Goal: Task Accomplishment & Management: Use online tool/utility

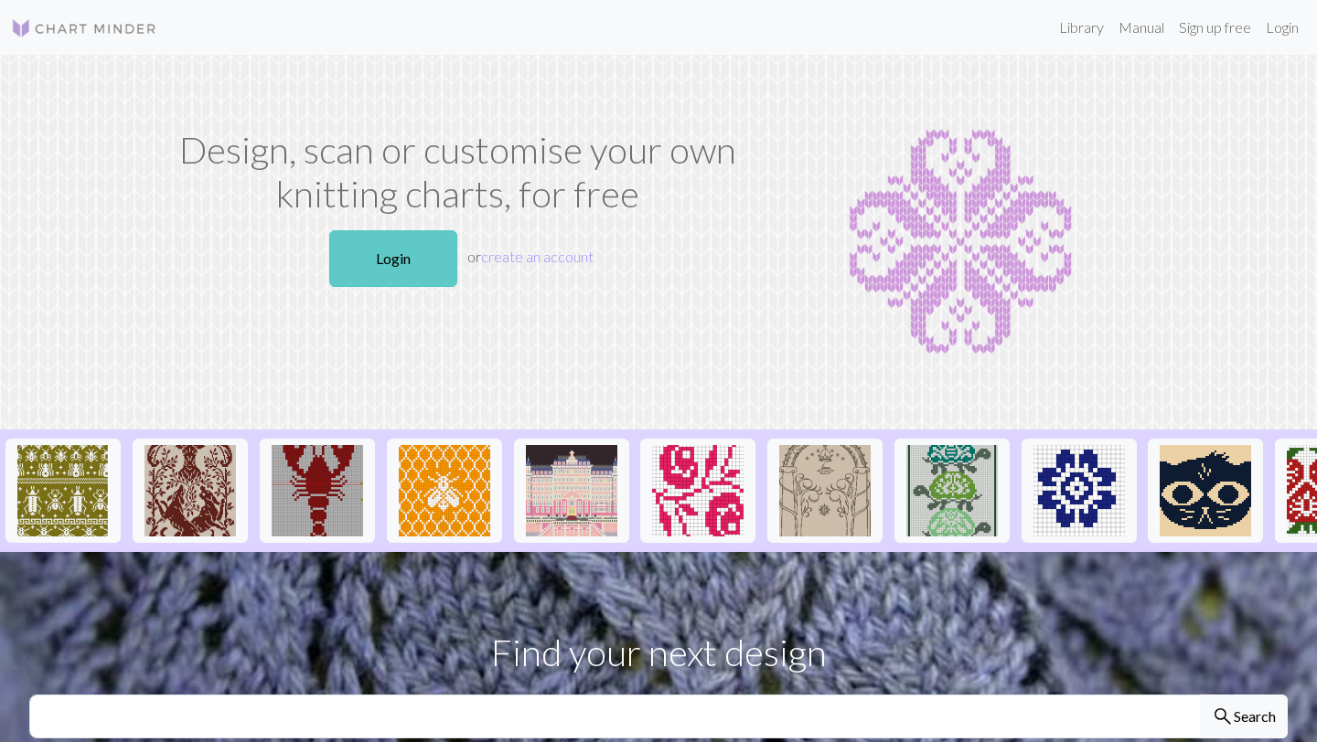
click at [415, 259] on link "Login" at bounding box center [393, 258] width 128 height 57
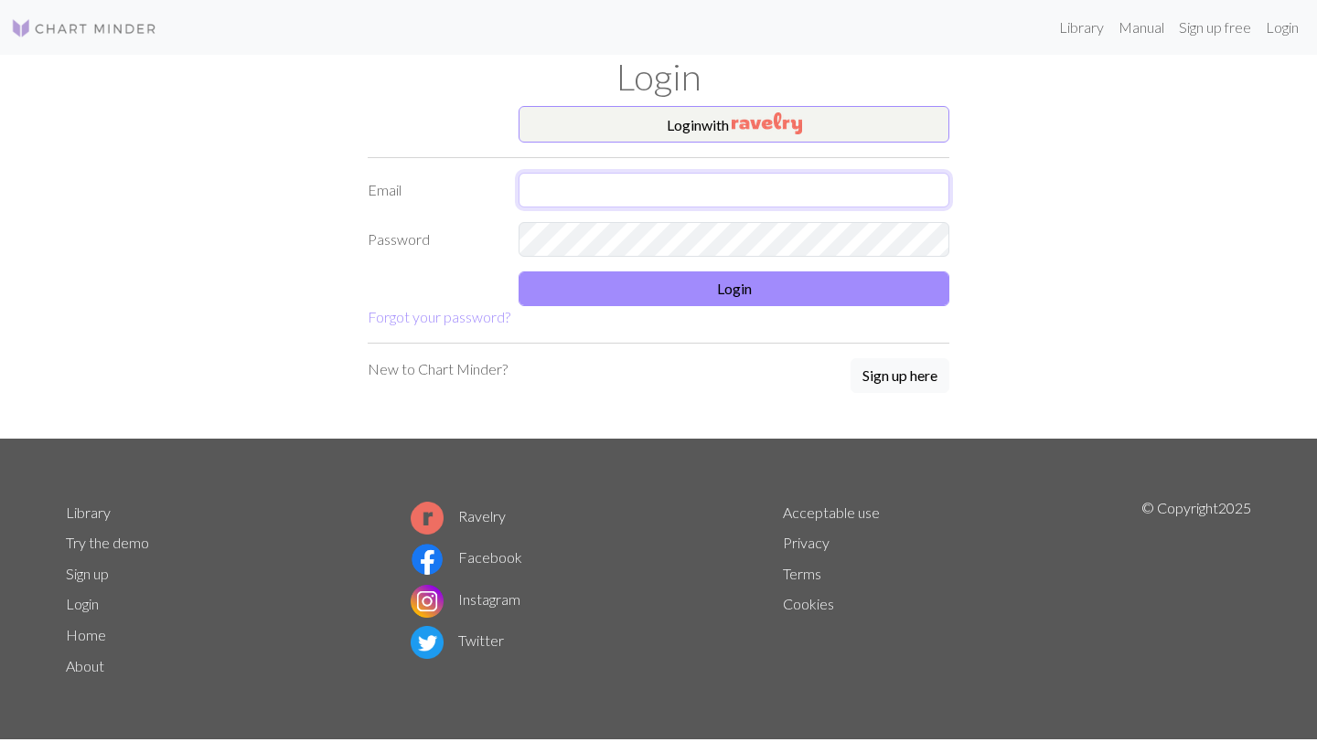
click at [579, 187] on input "text" at bounding box center [733, 190] width 431 height 35
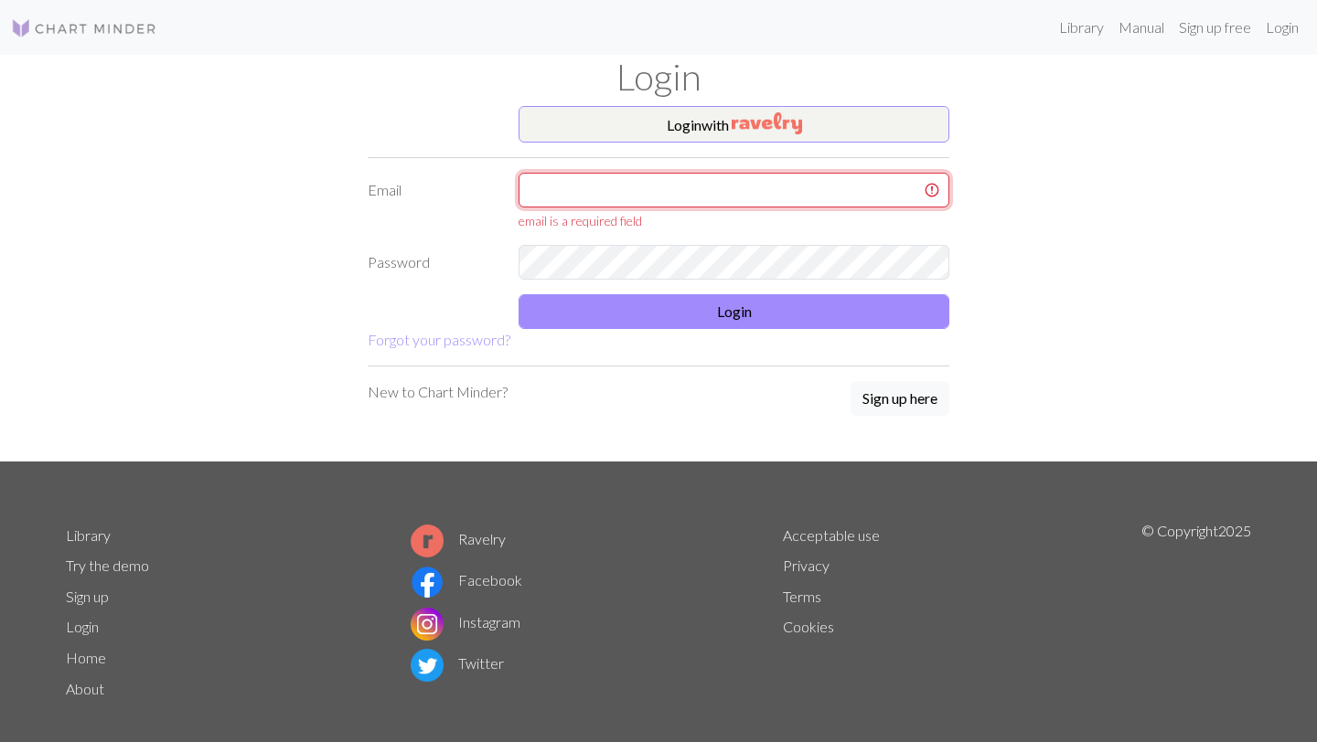
type input "[EMAIL_ADDRESS][DOMAIN_NAME]"
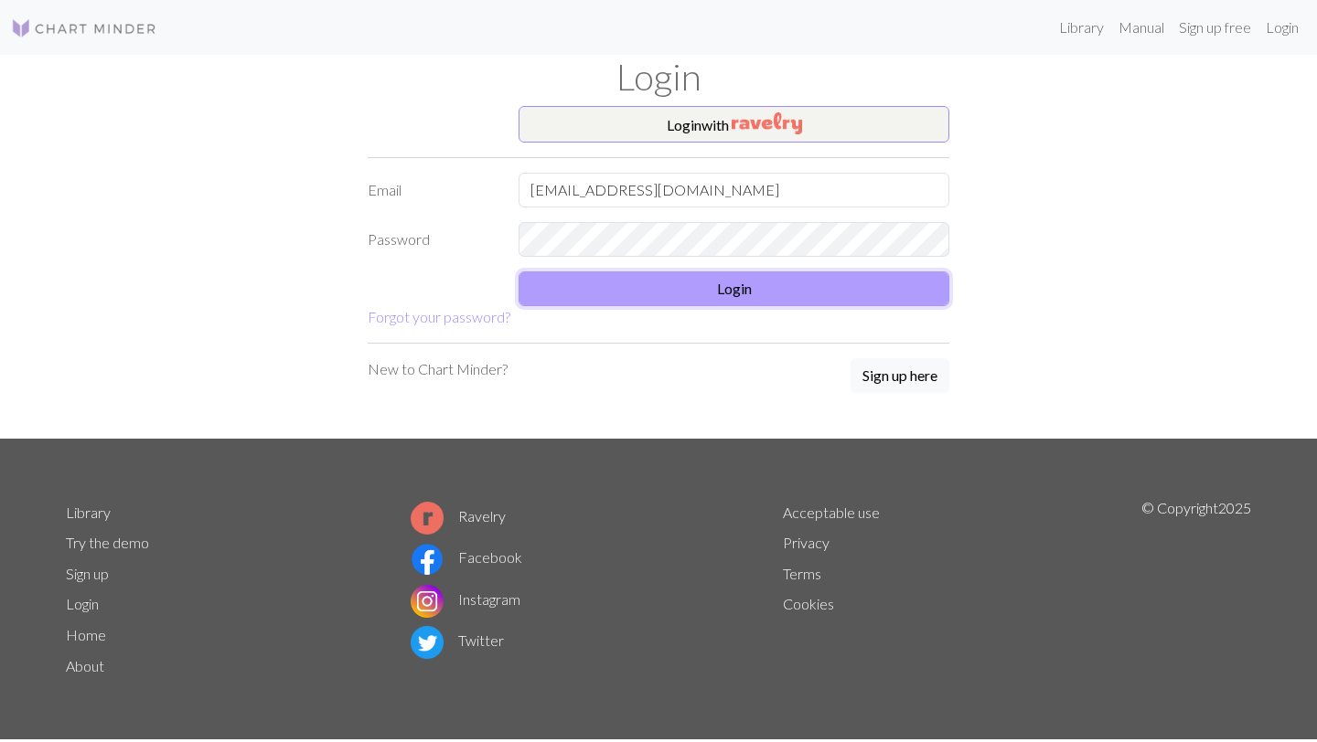
click at [680, 300] on button "Login" at bounding box center [733, 289] width 431 height 35
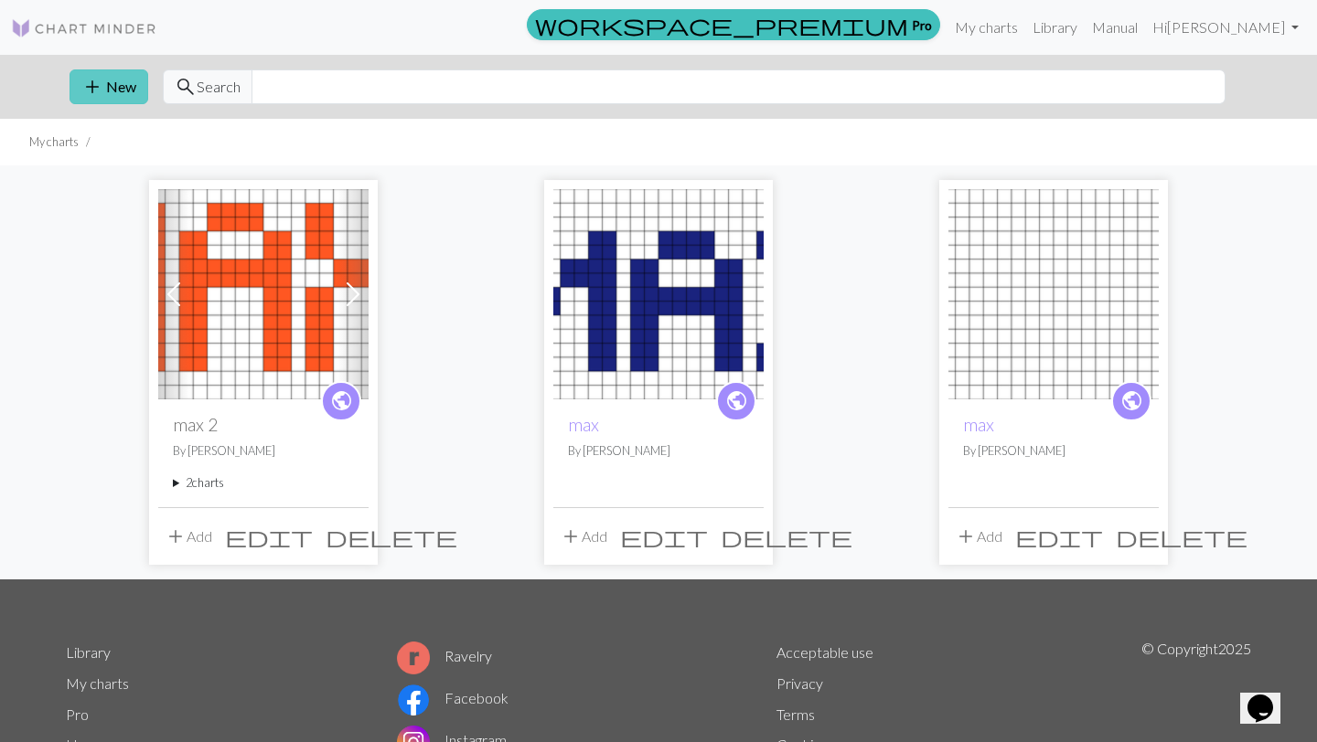
click at [117, 86] on button "add New" at bounding box center [108, 86] width 79 height 35
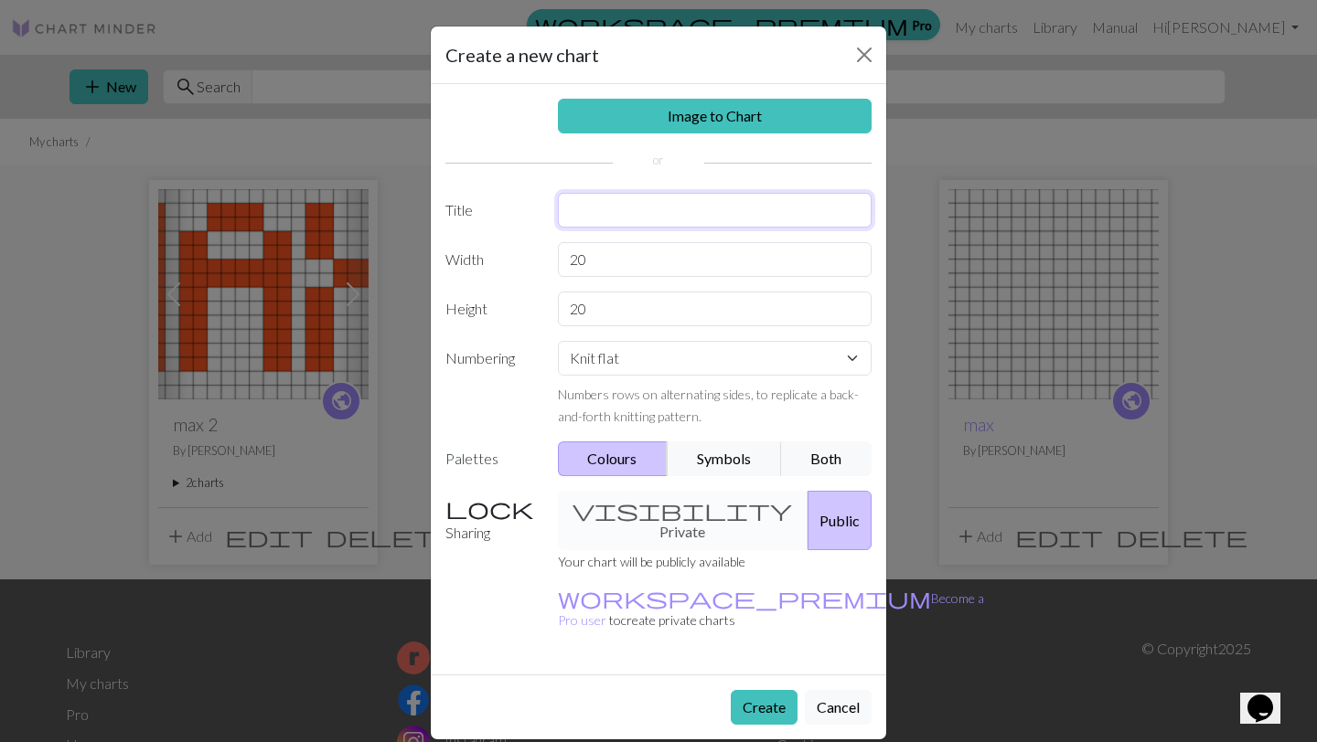
click at [592, 214] on input "text" at bounding box center [715, 210] width 315 height 35
type input "[PERSON_NAME] sock"
drag, startPoint x: 607, startPoint y: 270, endPoint x: 570, endPoint y: 262, distance: 38.2
click at [570, 262] on input "20" at bounding box center [715, 259] width 315 height 35
click at [618, 313] on input "20" at bounding box center [715, 309] width 315 height 35
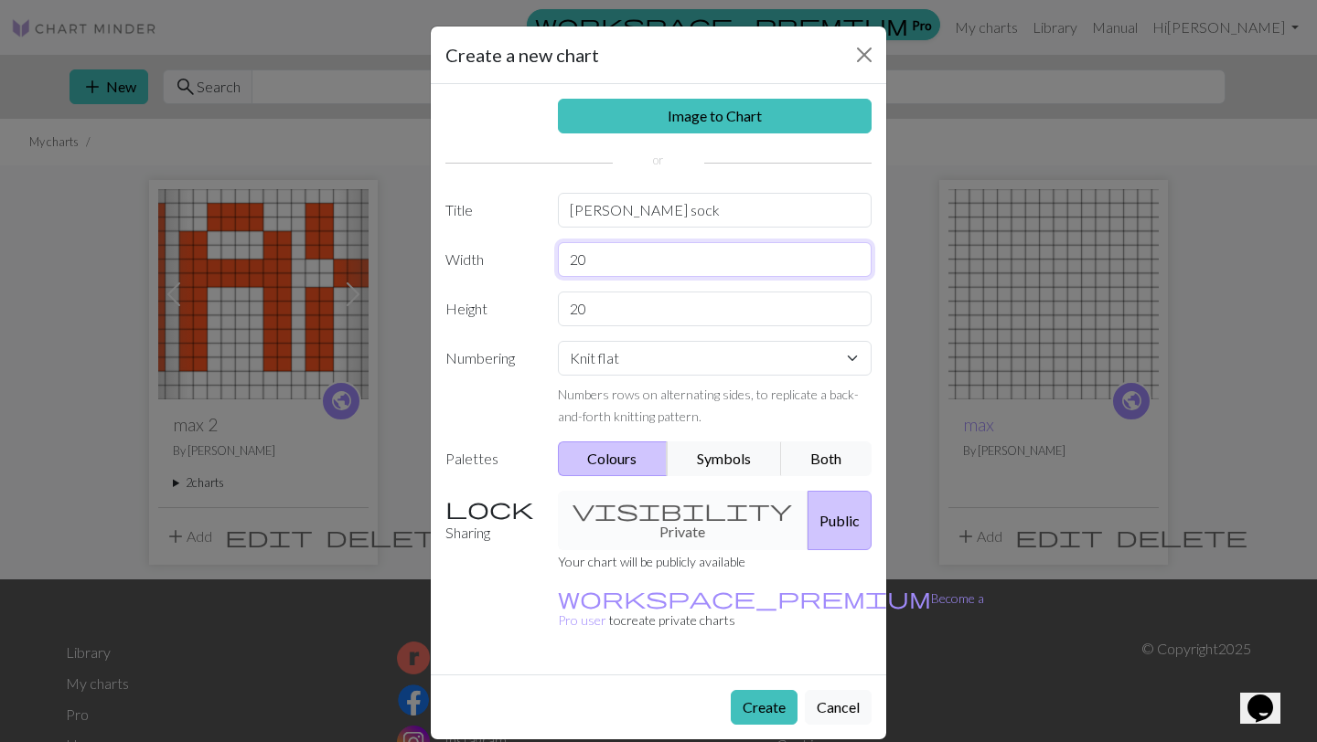
drag, startPoint x: 608, startPoint y: 261, endPoint x: 561, endPoint y: 261, distance: 46.6
click at [561, 260] on input "20" at bounding box center [715, 259] width 315 height 35
click at [610, 312] on input "20" at bounding box center [715, 309] width 315 height 35
drag, startPoint x: 613, startPoint y: 314, endPoint x: 561, endPoint y: 311, distance: 51.3
click at [561, 311] on input "20" at bounding box center [715, 309] width 315 height 35
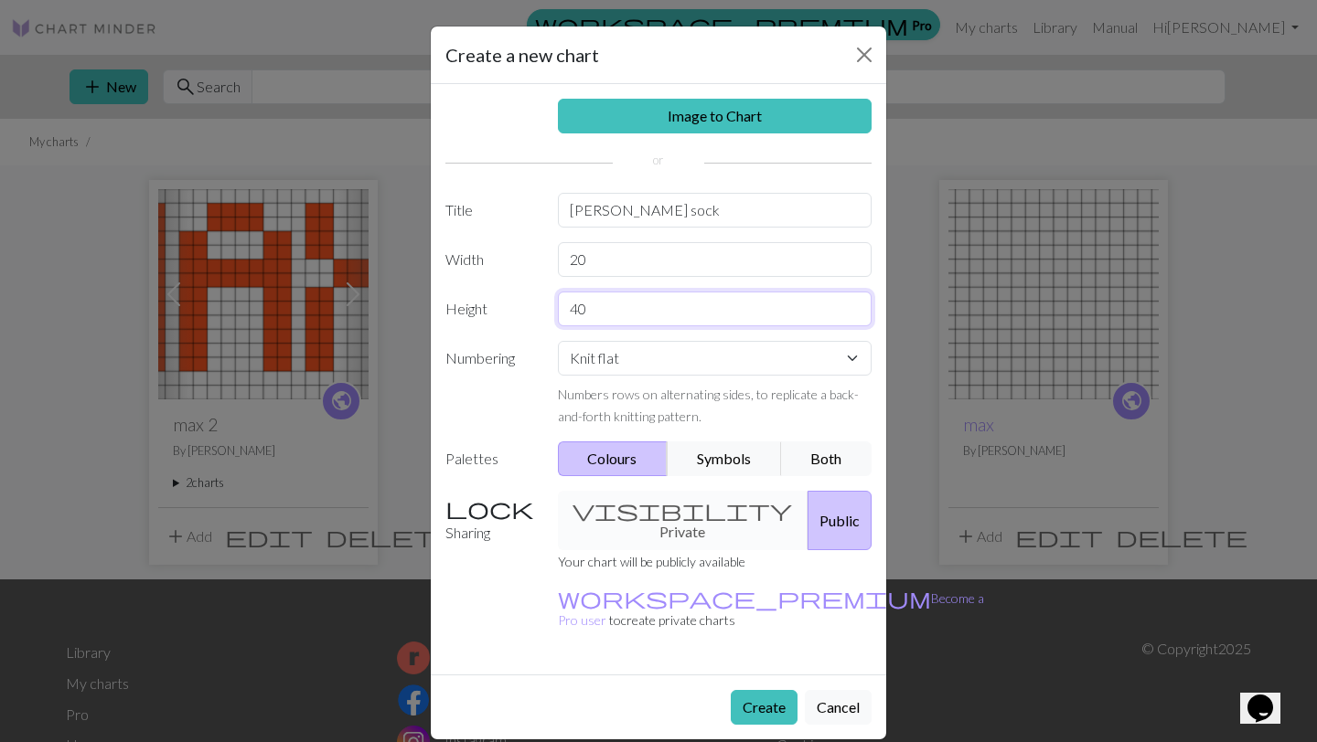
type input "40"
click at [655, 360] on select "Knit flat Knit in the round Lace knitting Cross stitch" at bounding box center [715, 358] width 315 height 35
select select "round"
click at [558, 341] on select "Knit flat Knit in the round Lace knitting Cross stitch" at bounding box center [715, 358] width 315 height 35
click at [603, 216] on input "[PERSON_NAME] sock" at bounding box center [715, 210] width 315 height 35
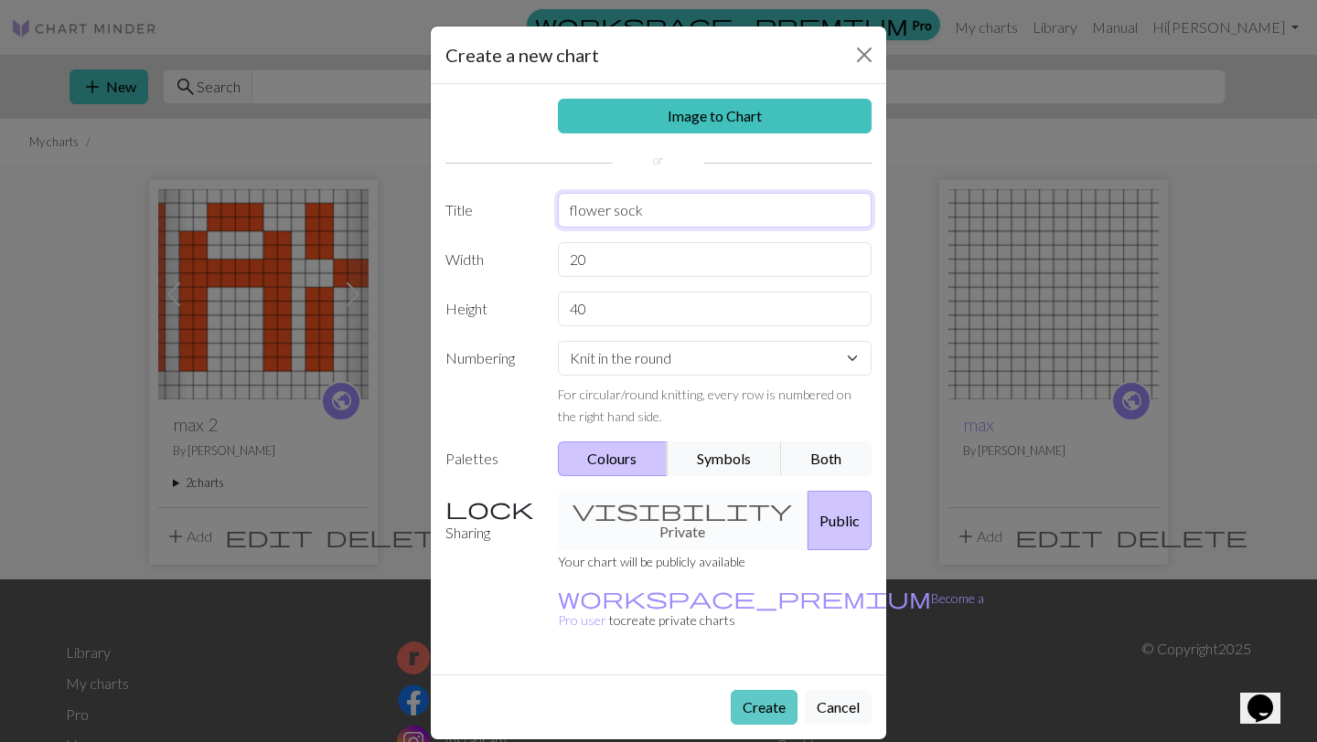
type input "flower sock"
click at [767, 690] on button "Create" at bounding box center [764, 707] width 67 height 35
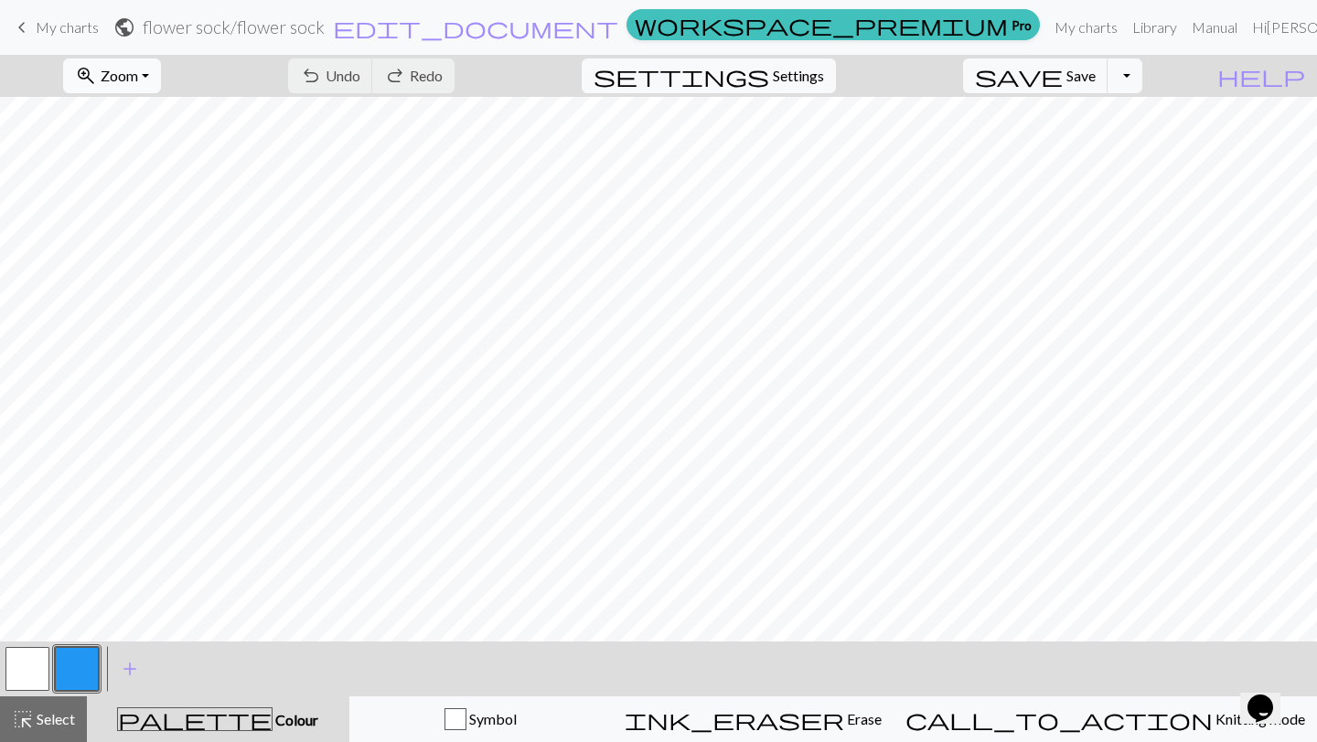
click at [138, 86] on button "zoom_in Zoom Zoom" at bounding box center [112, 76] width 98 height 35
click at [165, 221] on button "50%" at bounding box center [136, 219] width 144 height 29
click at [138, 71] on span "Zoom" at bounding box center [119, 75] width 37 height 17
click at [152, 272] on button "150%" at bounding box center [136, 277] width 144 height 29
click at [138, 673] on span "add" at bounding box center [130, 669] width 22 height 26
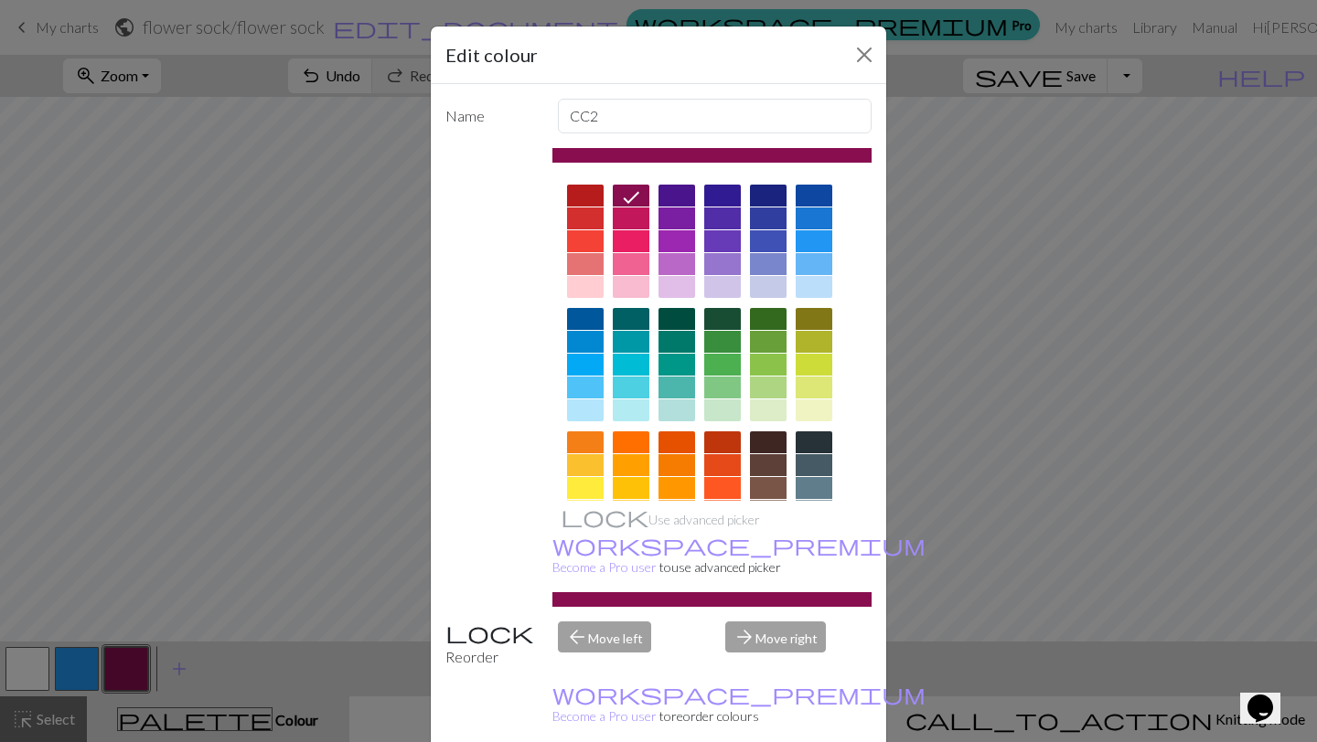
click at [634, 279] on div at bounding box center [631, 287] width 37 height 22
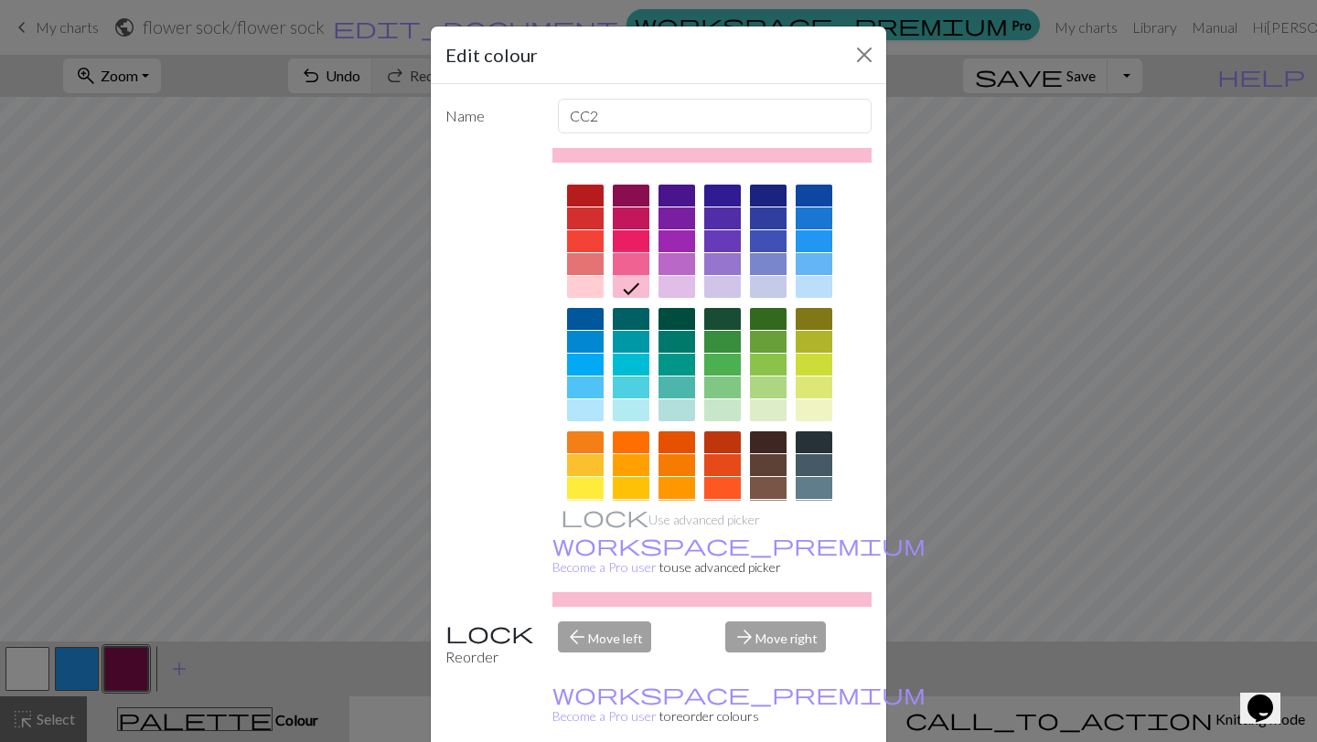
click at [634, 267] on div at bounding box center [631, 264] width 37 height 22
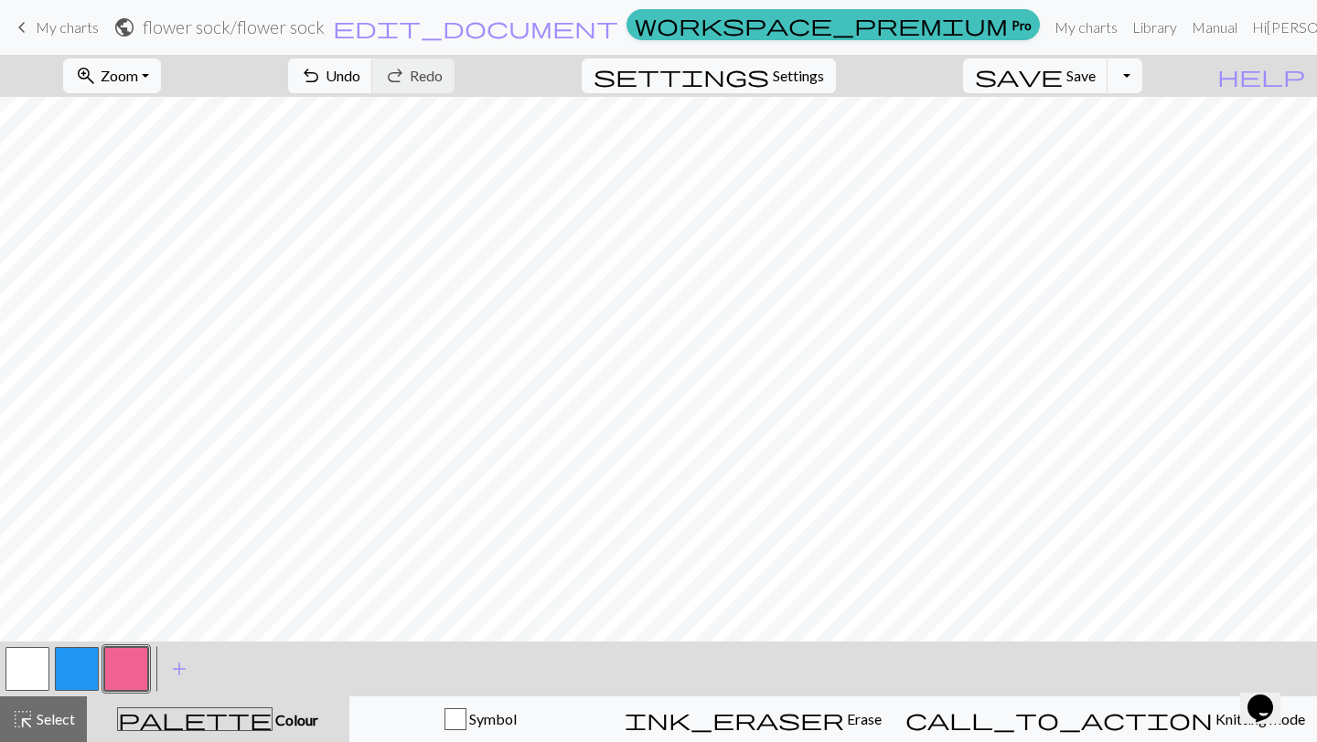
click at [4, 677] on div at bounding box center [27, 669] width 49 height 49
click at [41, 654] on button "button" at bounding box center [27, 669] width 44 height 44
click at [118, 680] on button "button" at bounding box center [126, 669] width 44 height 44
click at [35, 661] on button "button" at bounding box center [27, 669] width 44 height 44
click at [123, 674] on button "button" at bounding box center [126, 669] width 44 height 44
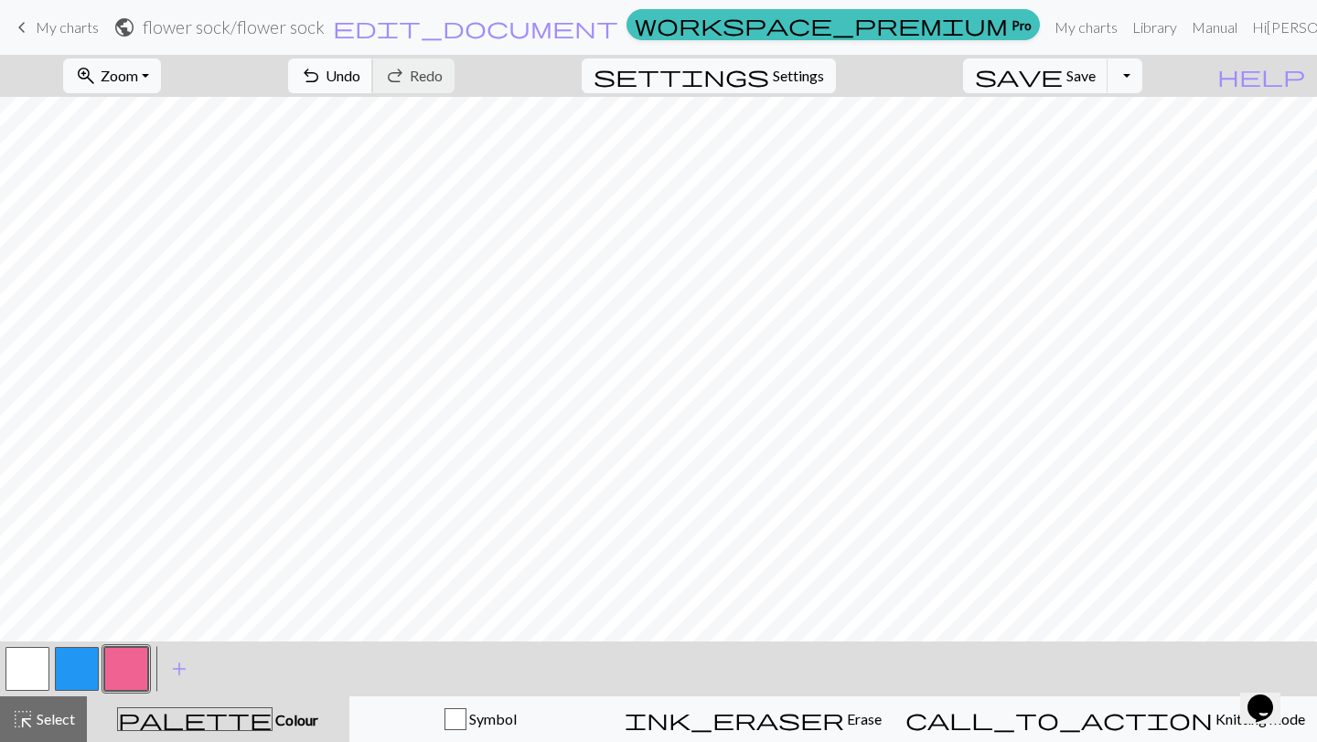
click at [360, 77] on span "Undo" at bounding box center [342, 75] width 35 height 17
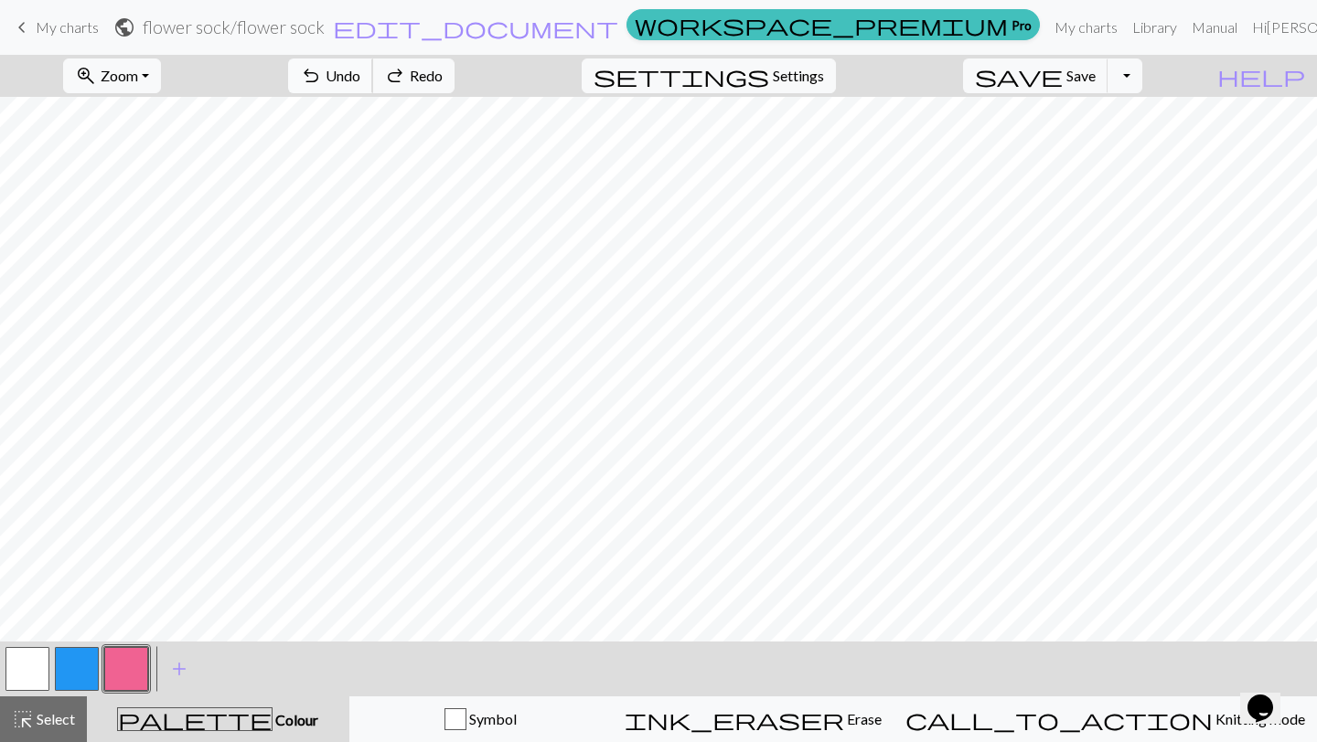
click at [360, 77] on span "Undo" at bounding box center [342, 75] width 35 height 17
click at [1095, 75] on span "Save" at bounding box center [1080, 75] width 29 height 17
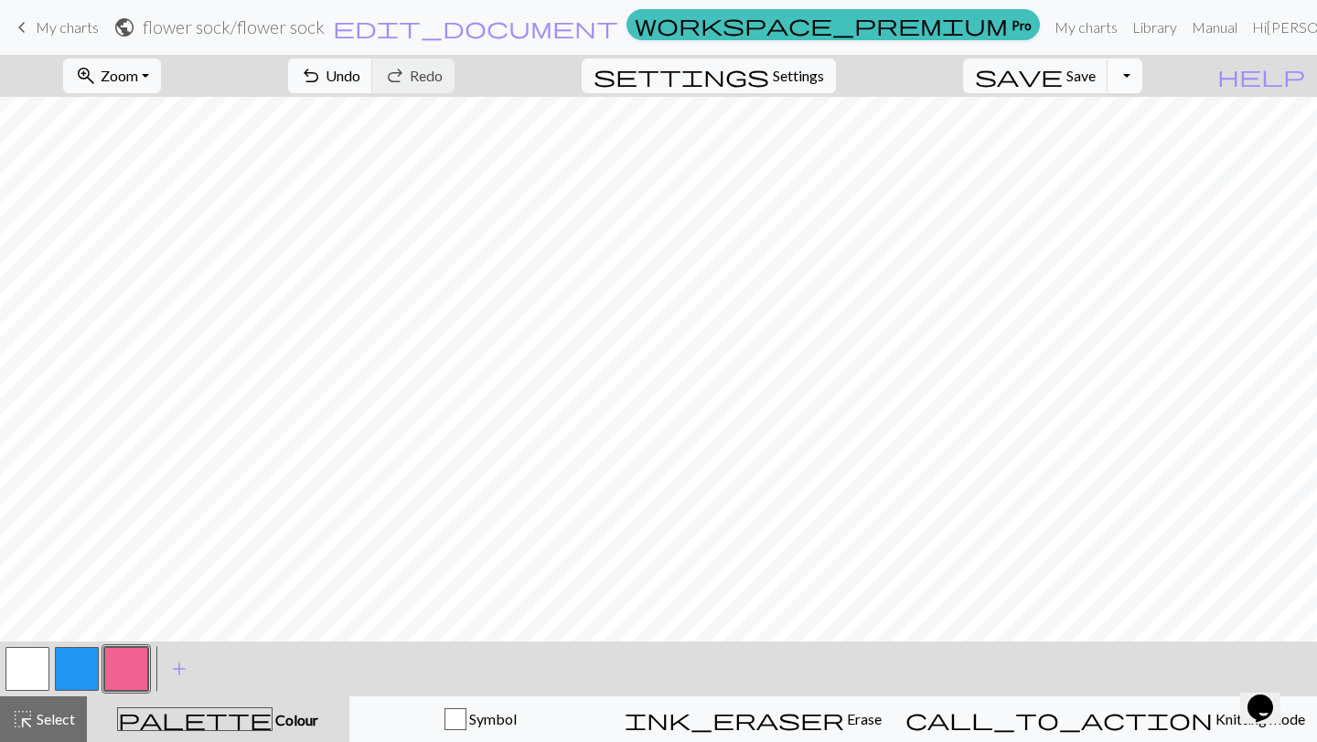
click at [1142, 85] on button "Toggle Dropdown" at bounding box center [1124, 76] width 35 height 35
click at [69, 36] on div "Chart saved" at bounding box center [658, 36] width 1317 height 72
click at [59, 26] on span "My charts" at bounding box center [67, 26] width 63 height 17
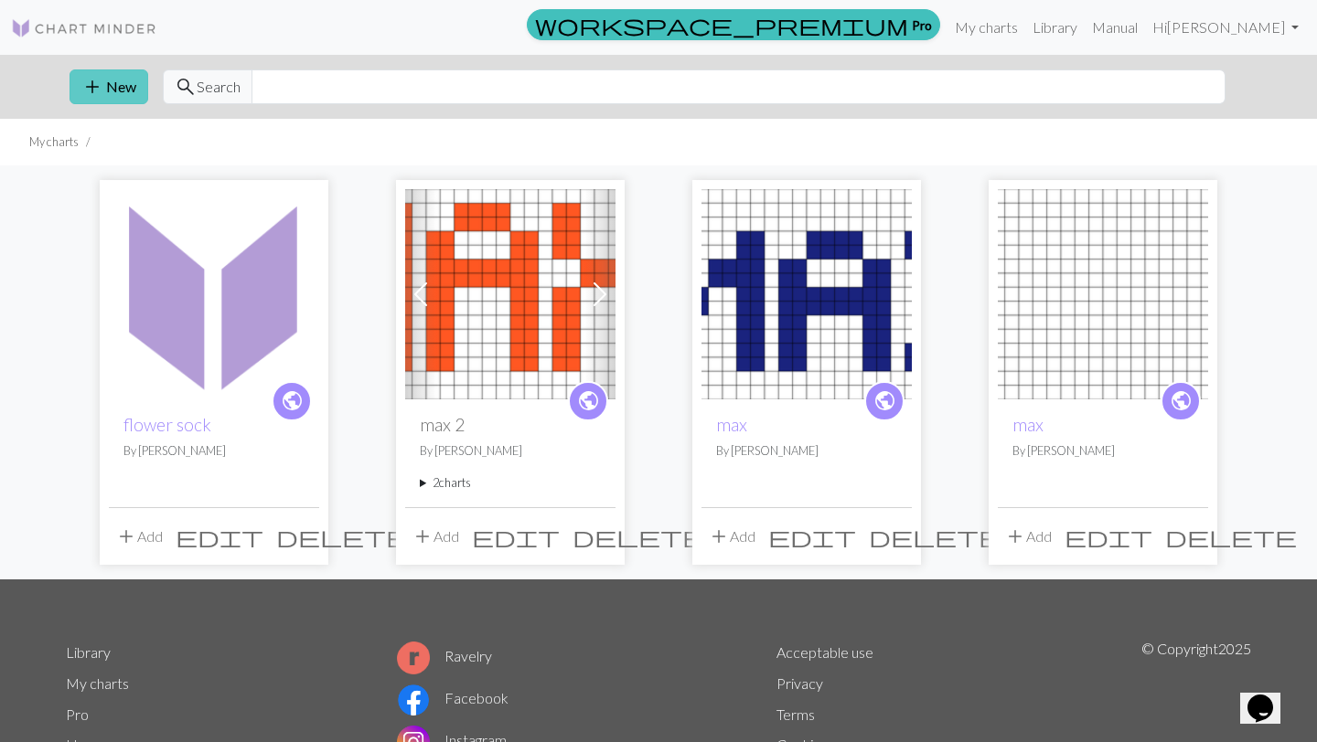
click at [112, 91] on button "add New" at bounding box center [108, 86] width 79 height 35
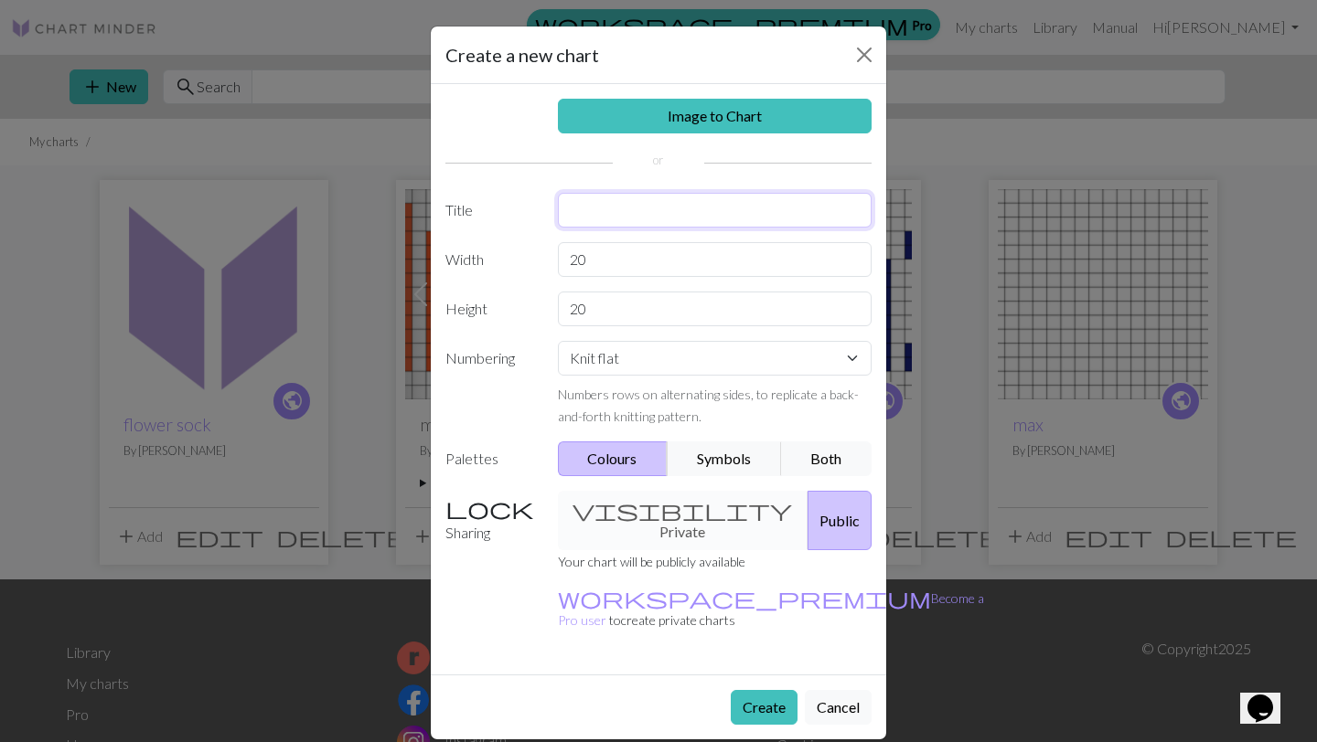
click at [587, 213] on input "text" at bounding box center [715, 210] width 315 height 35
type input "flower sock 2"
drag, startPoint x: 602, startPoint y: 268, endPoint x: 522, endPoint y: 255, distance: 80.6
click at [522, 255] on div "Width 20" at bounding box center [658, 259] width 448 height 35
type input "30"
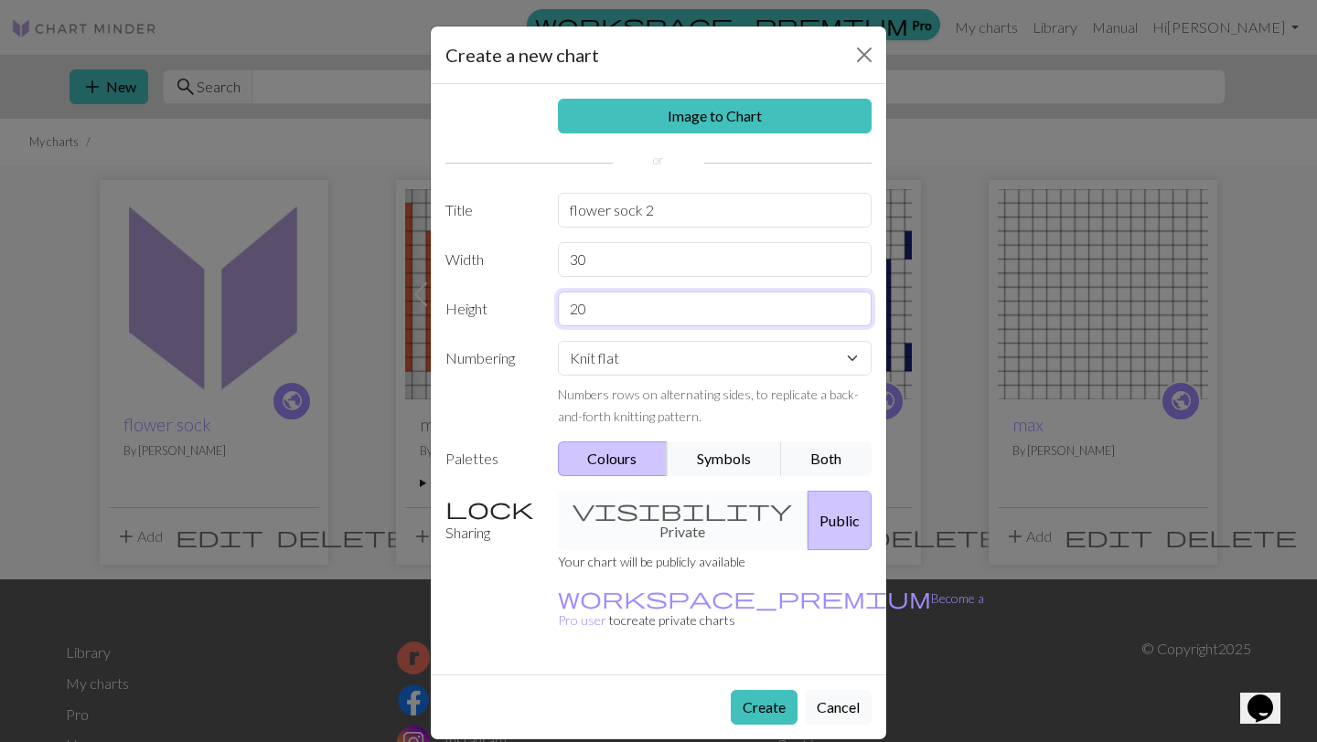
drag, startPoint x: 616, startPoint y: 320, endPoint x: 540, endPoint y: 320, distance: 75.9
click at [540, 320] on div "Height 20" at bounding box center [658, 309] width 448 height 35
click at [613, 290] on div "Image to Chart Title flower sock 2 Width 30 Height 20 Numbering Knit flat Knit …" at bounding box center [658, 379] width 455 height 591
drag, startPoint x: 611, startPoint y: 300, endPoint x: 560, endPoint y: 301, distance: 50.3
click at [560, 301] on input "20" at bounding box center [715, 309] width 315 height 35
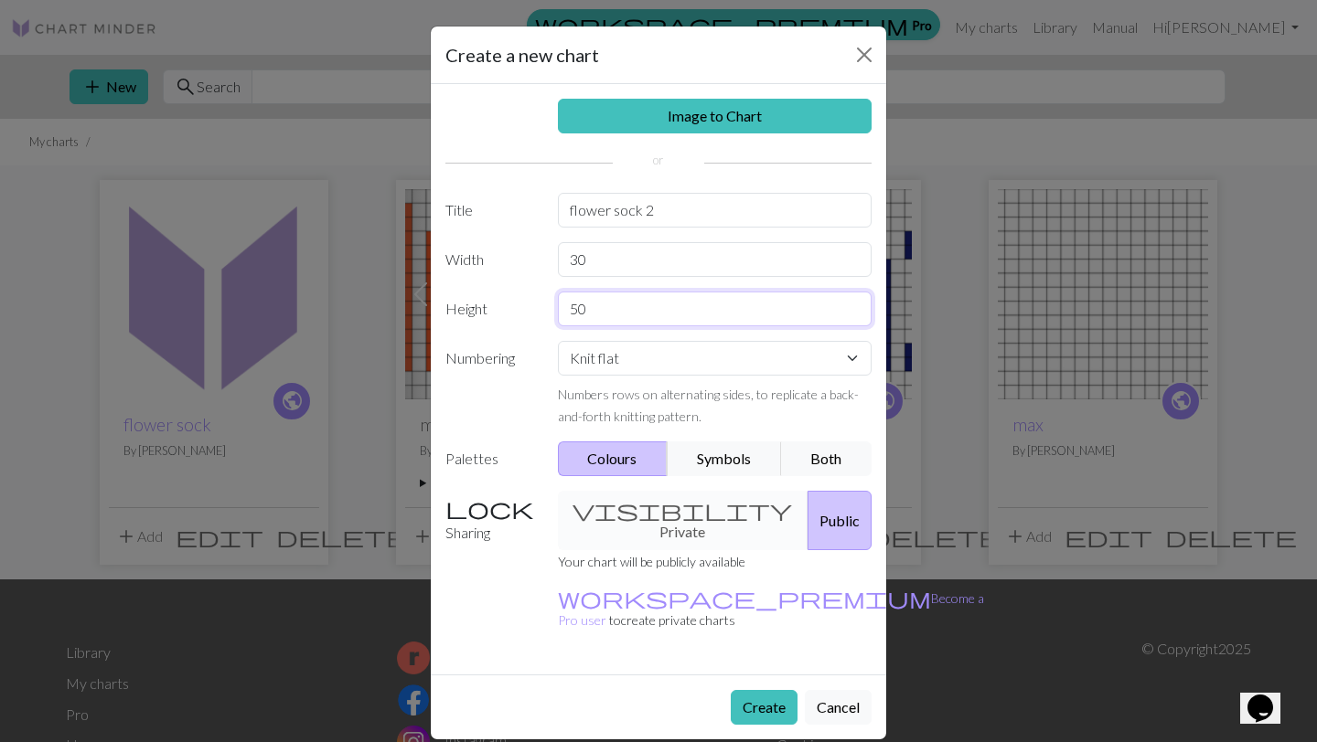
type input "50"
click at [662, 360] on select "Knit flat Knit in the round Lace knitting Cross stitch" at bounding box center [715, 358] width 315 height 35
select select "round"
click at [558, 341] on select "Knit flat Knit in the round Lace knitting Cross stitch" at bounding box center [715, 358] width 315 height 35
click at [771, 690] on button "Create" at bounding box center [764, 707] width 67 height 35
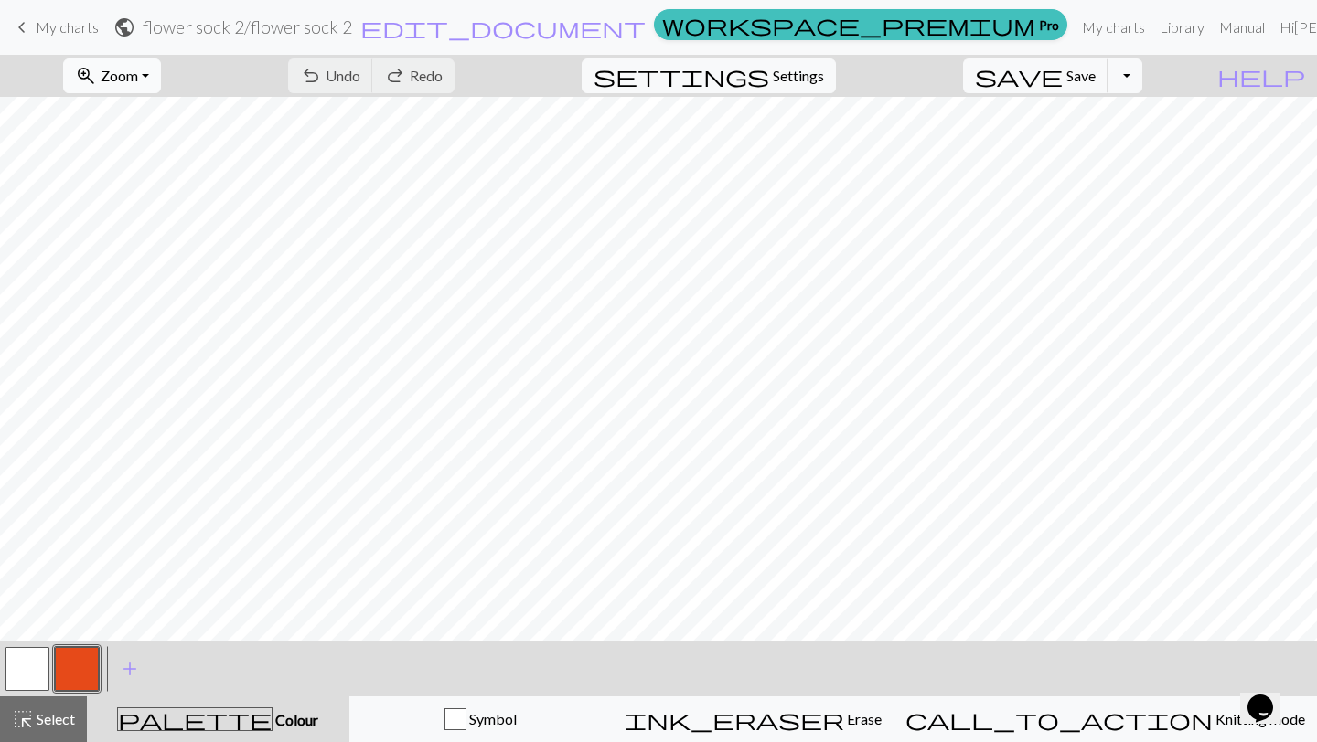
click at [161, 90] on button "zoom_in Zoom Zoom" at bounding box center [112, 76] width 98 height 35
click at [165, 273] on button "150%" at bounding box center [136, 277] width 144 height 29
click at [123, 674] on span "add" at bounding box center [130, 669] width 22 height 26
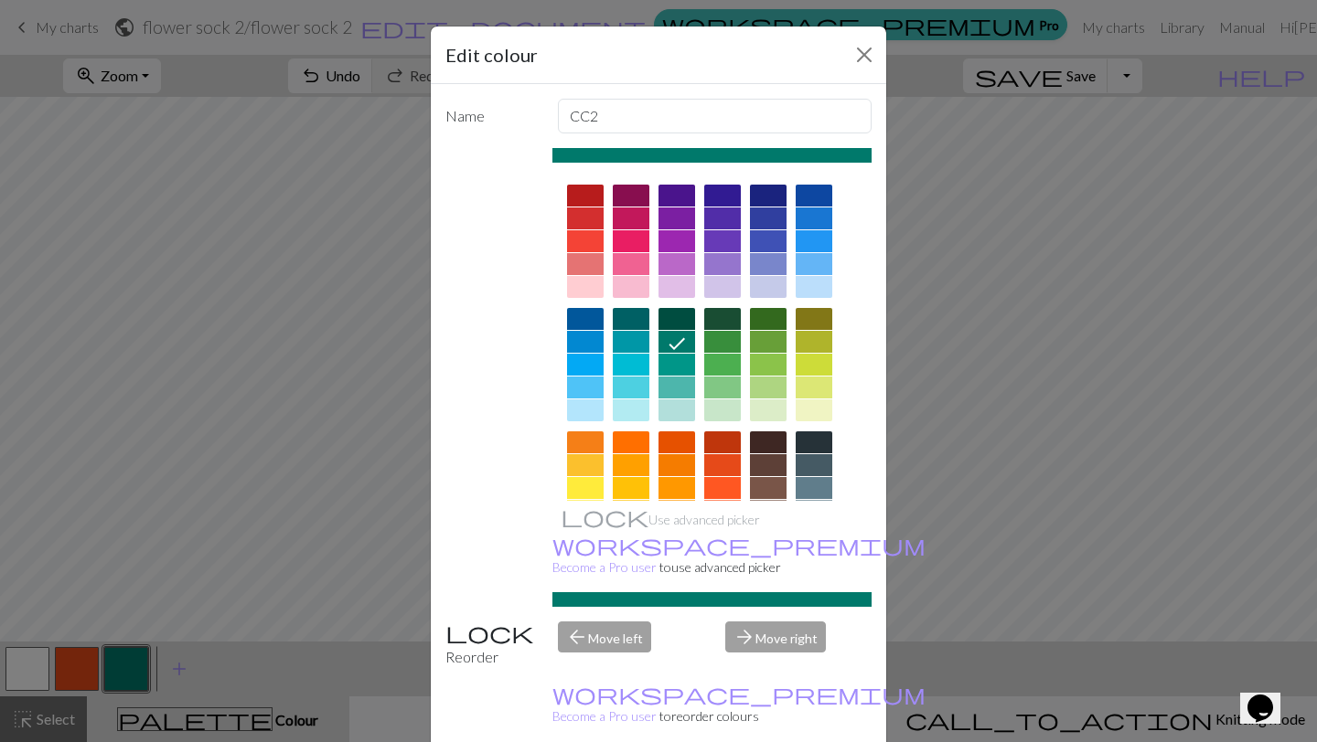
click at [623, 238] on div at bounding box center [631, 241] width 37 height 22
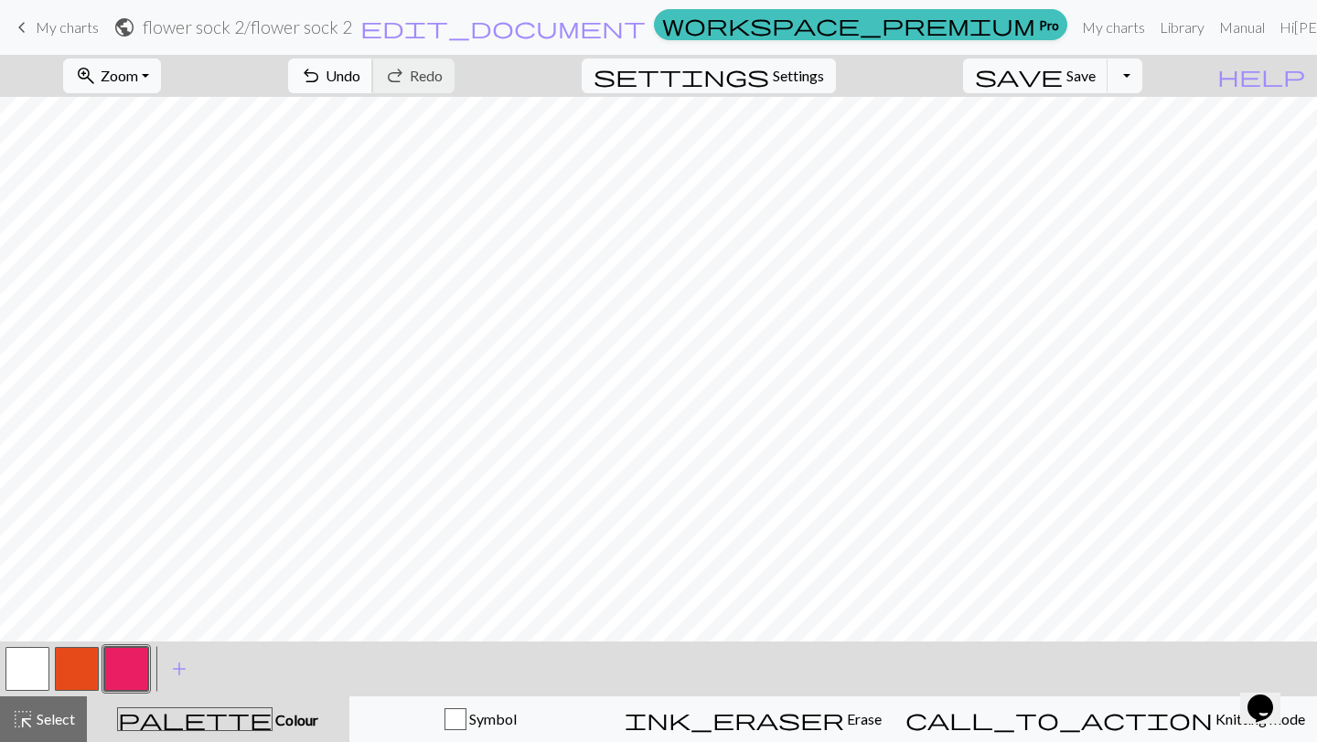
click at [373, 60] on button "undo Undo Undo" at bounding box center [330, 76] width 85 height 35
click at [360, 72] on span "Undo" at bounding box center [342, 75] width 35 height 17
click at [171, 674] on span "add" at bounding box center [179, 669] width 22 height 26
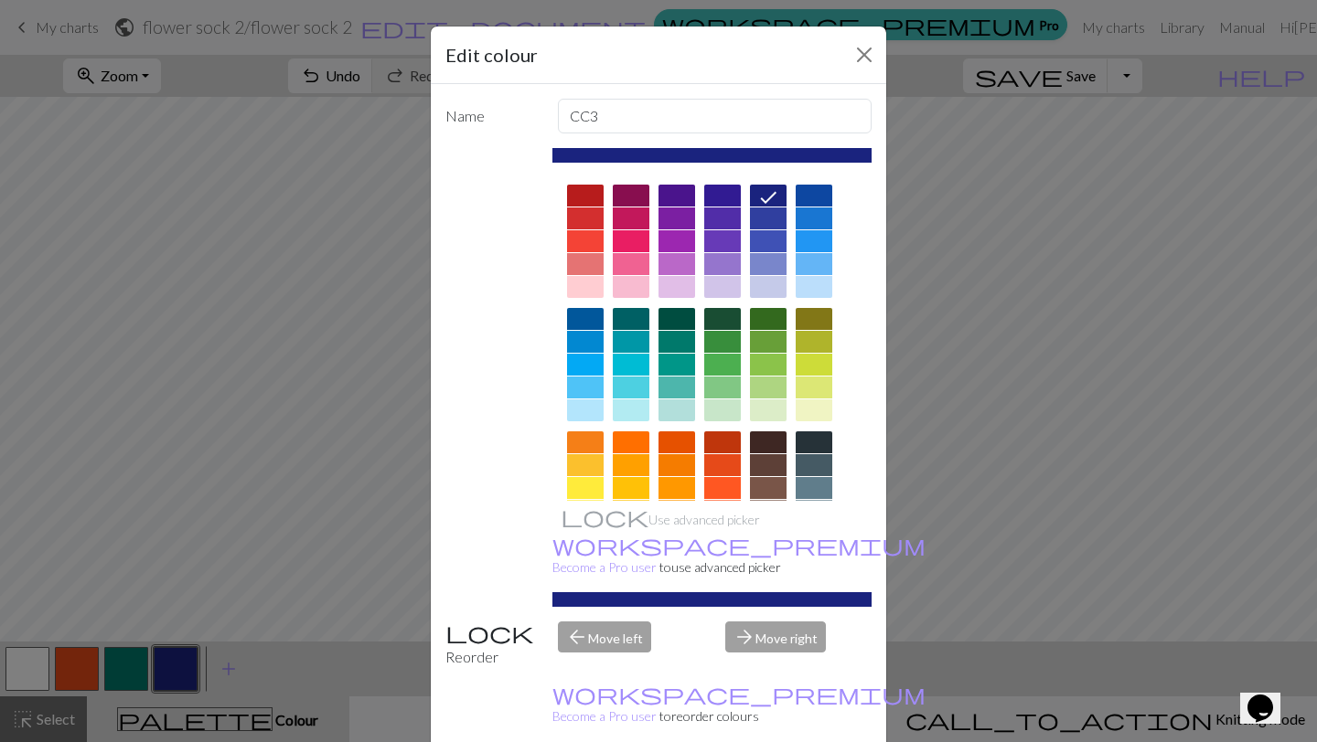
click at [631, 240] on div at bounding box center [631, 241] width 37 height 22
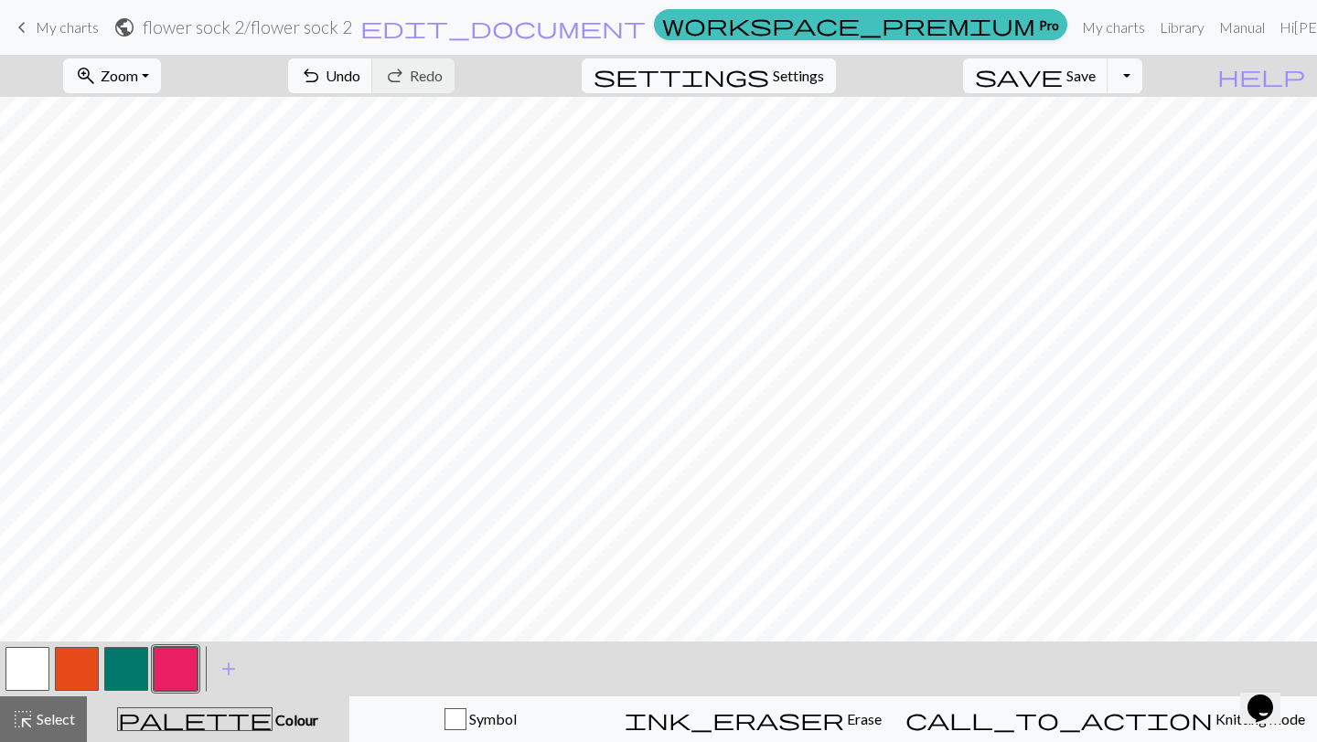
click at [12, 677] on button "button" at bounding box center [27, 669] width 44 height 44
click at [174, 686] on button "button" at bounding box center [176, 669] width 44 height 44
click at [32, 677] on button "button" at bounding box center [27, 669] width 44 height 44
click at [182, 661] on button "button" at bounding box center [176, 669] width 44 height 44
click at [31, 670] on button "button" at bounding box center [27, 669] width 44 height 44
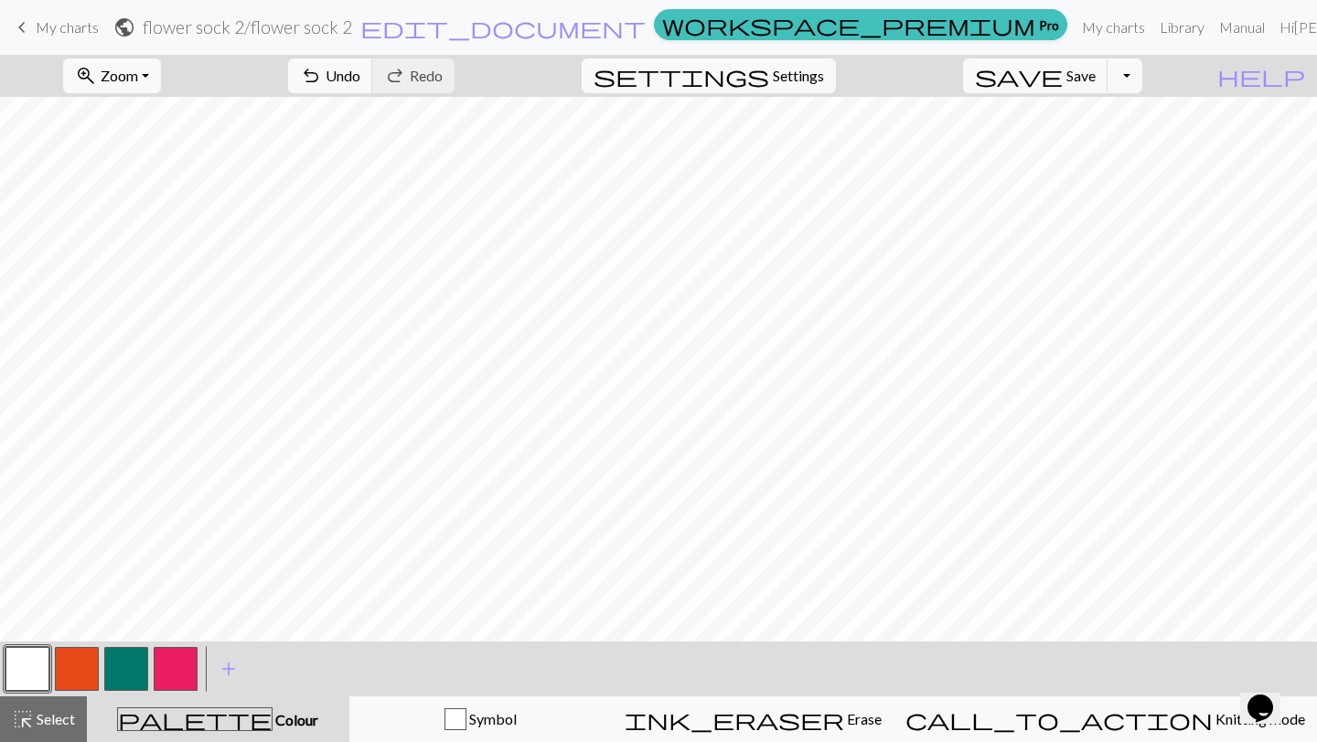
click at [170, 670] on button "button" at bounding box center [176, 669] width 44 height 44
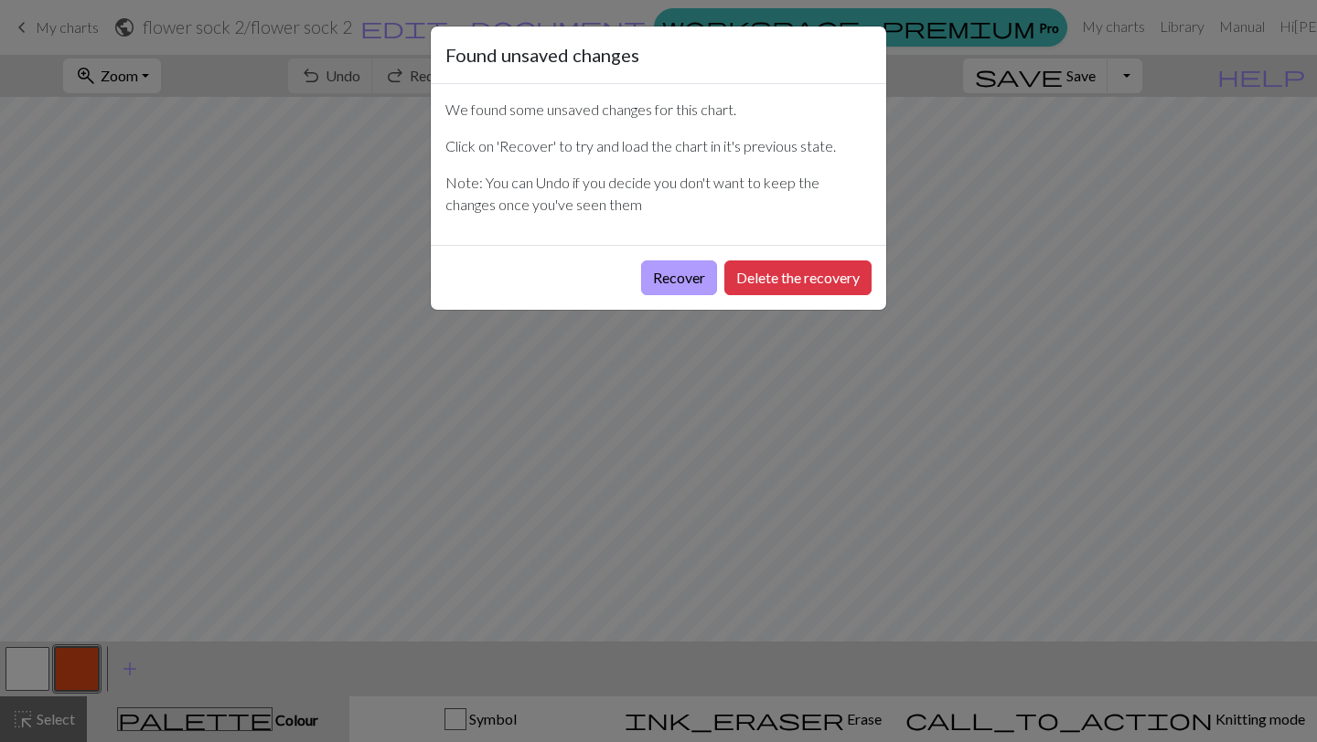
click at [696, 287] on button "Recover" at bounding box center [679, 278] width 76 height 35
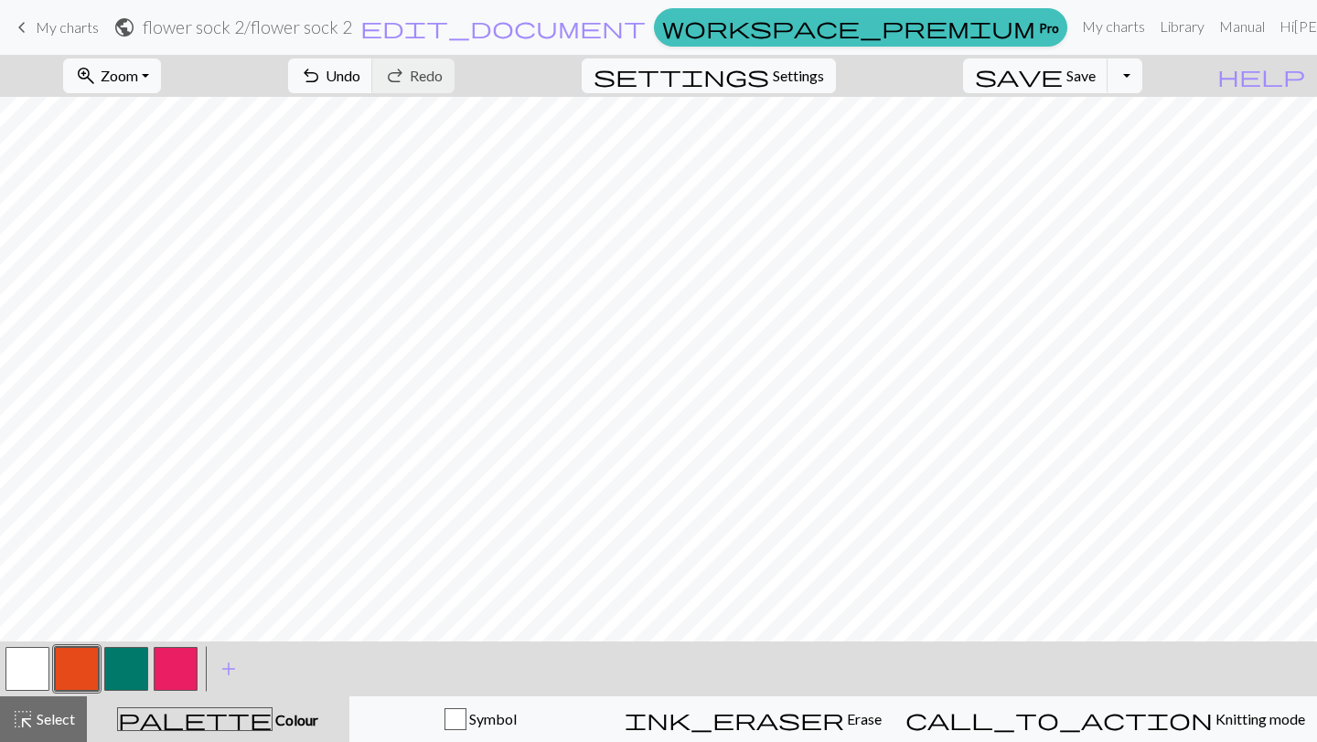
click at [165, 688] on button "button" at bounding box center [176, 669] width 44 height 44
click at [161, 69] on button "zoom_in Zoom Zoom" at bounding box center [112, 76] width 98 height 35
click at [156, 286] on button "150%" at bounding box center [136, 277] width 144 height 29
click at [27, 668] on button "button" at bounding box center [27, 669] width 44 height 44
click at [183, 671] on button "button" at bounding box center [176, 669] width 44 height 44
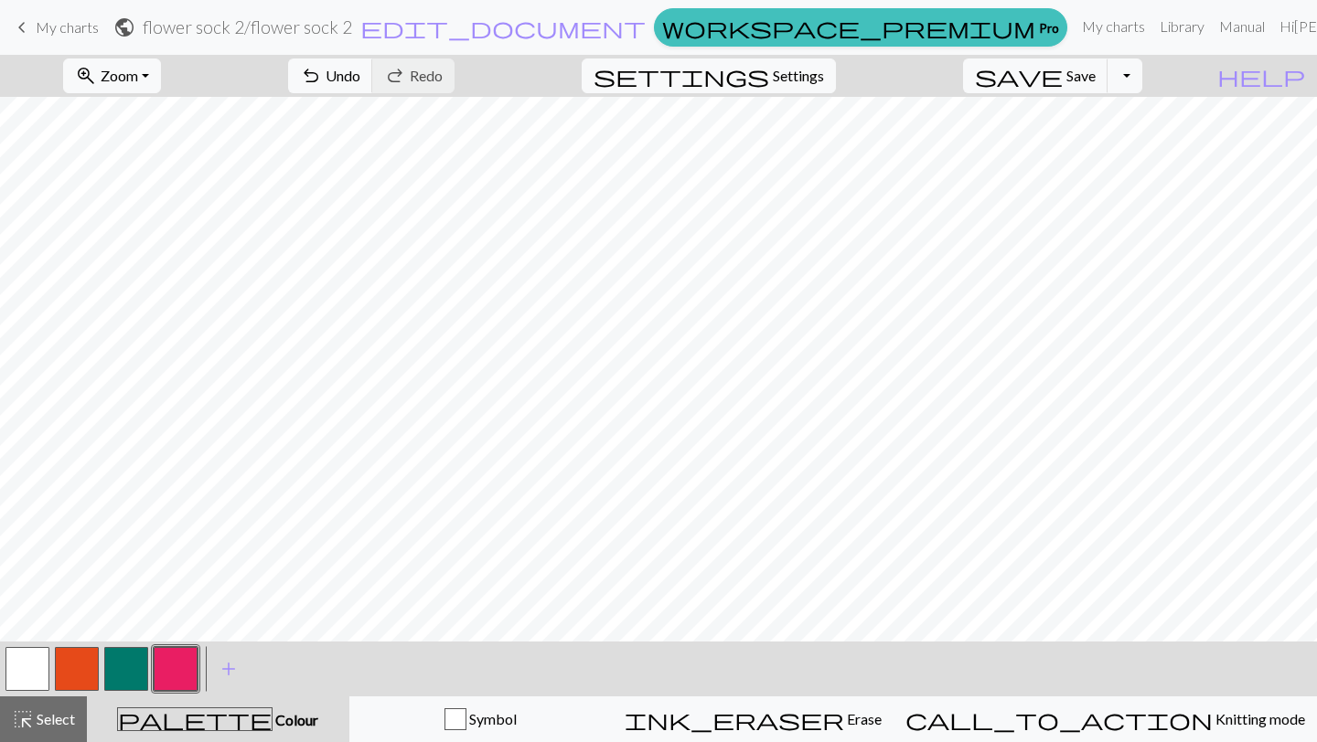
click at [48, 665] on button "button" at bounding box center [27, 669] width 44 height 44
click at [155, 680] on button "button" at bounding box center [176, 669] width 44 height 44
click at [18, 677] on button "button" at bounding box center [27, 669] width 44 height 44
click at [171, 675] on button "button" at bounding box center [176, 669] width 44 height 44
click at [29, 689] on button "button" at bounding box center [27, 669] width 44 height 44
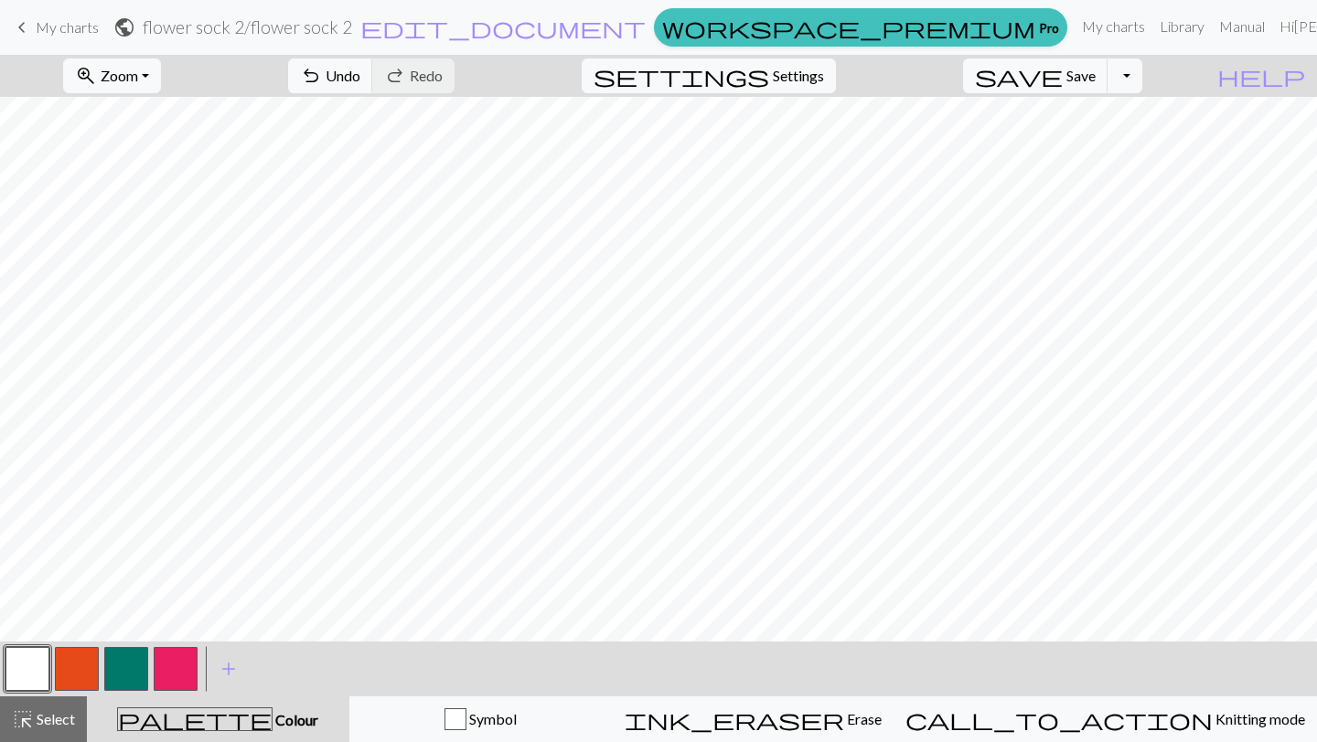
click at [174, 667] on button "button" at bounding box center [176, 669] width 44 height 44
click at [1095, 78] on span "Save" at bounding box center [1080, 75] width 29 height 17
click at [360, 77] on span "Undo" at bounding box center [342, 75] width 35 height 17
click at [30, 713] on span "highlight_alt" at bounding box center [23, 720] width 22 height 26
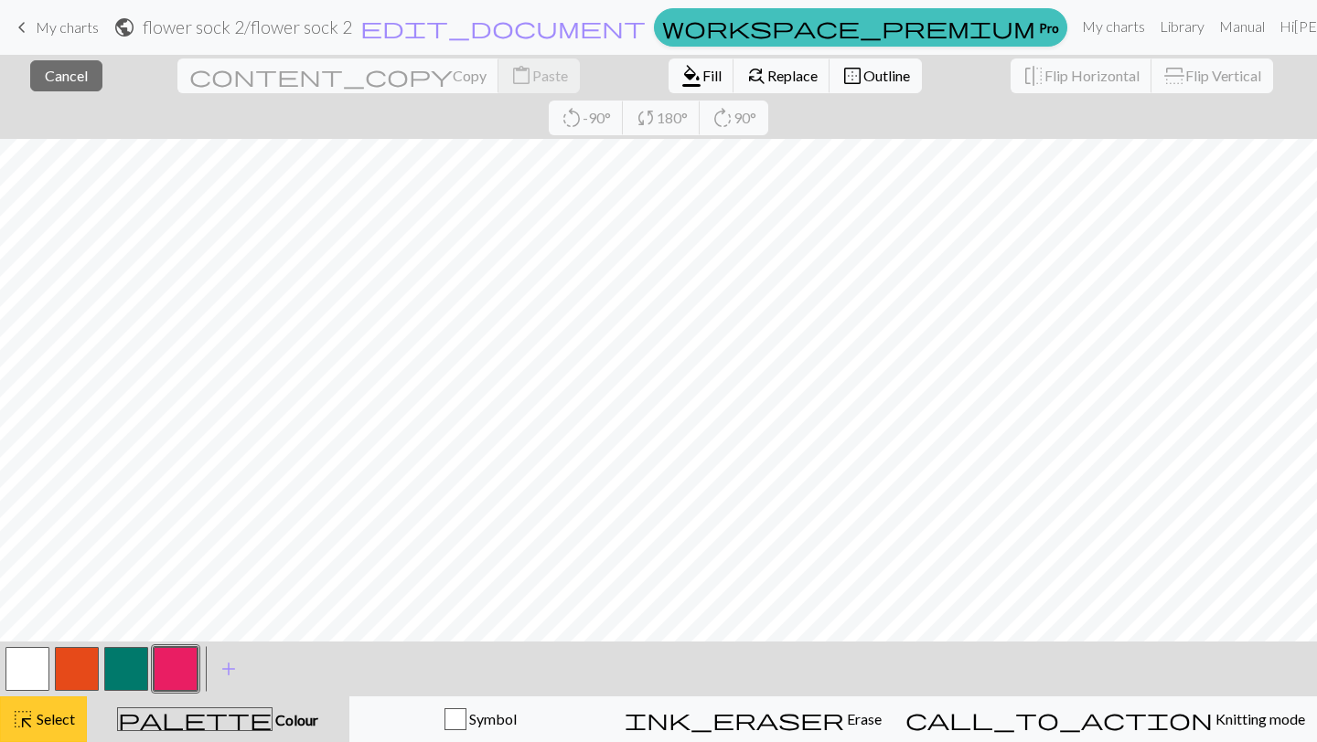
click at [71, 728] on div "highlight_alt Select Select" at bounding box center [43, 720] width 63 height 22
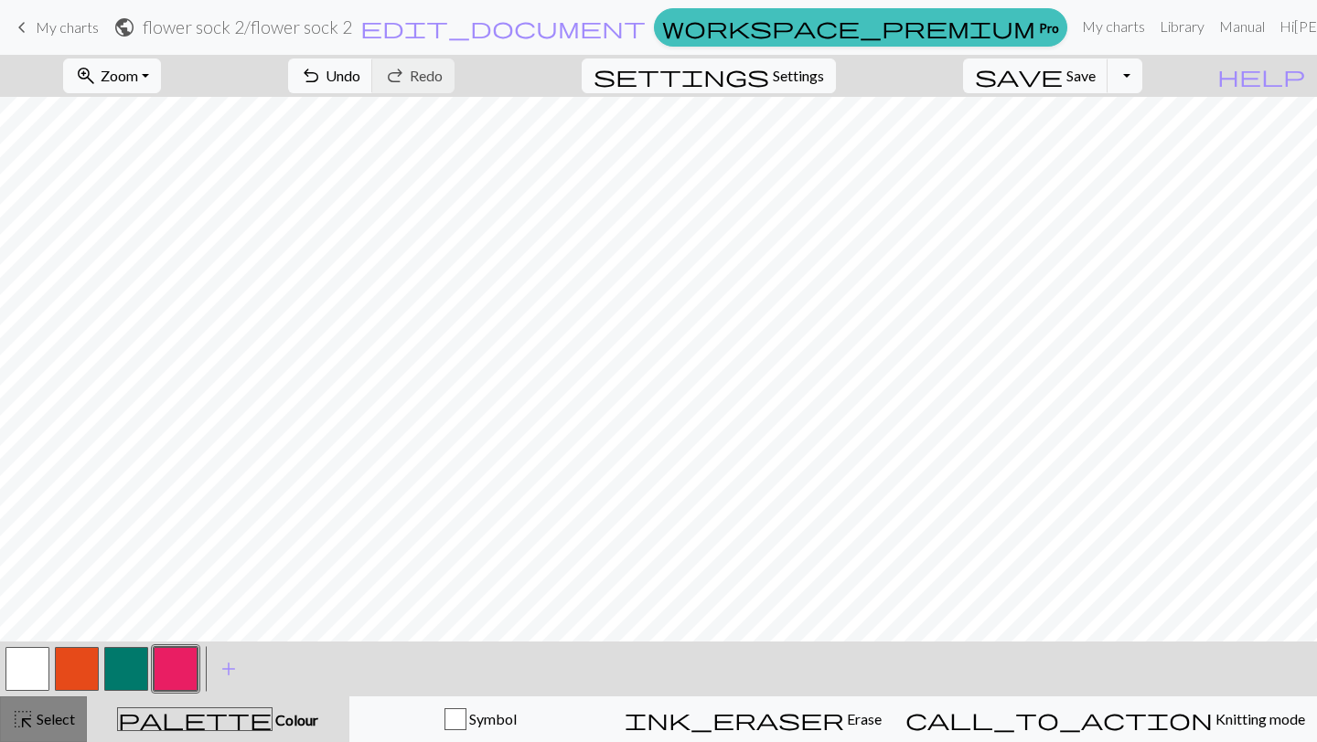
click at [71, 728] on div "highlight_alt Select Select" at bounding box center [43, 720] width 63 height 22
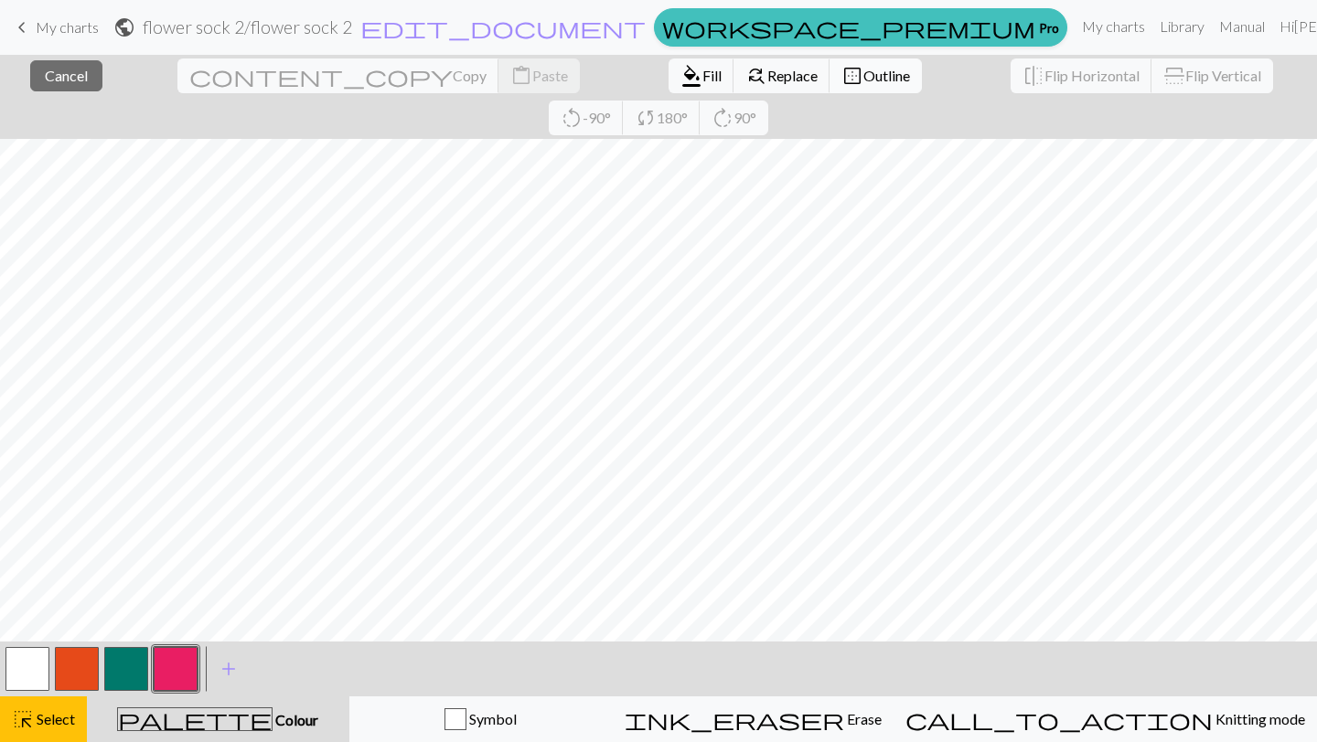
click at [863, 75] on span "Outline" at bounding box center [886, 75] width 47 height 17
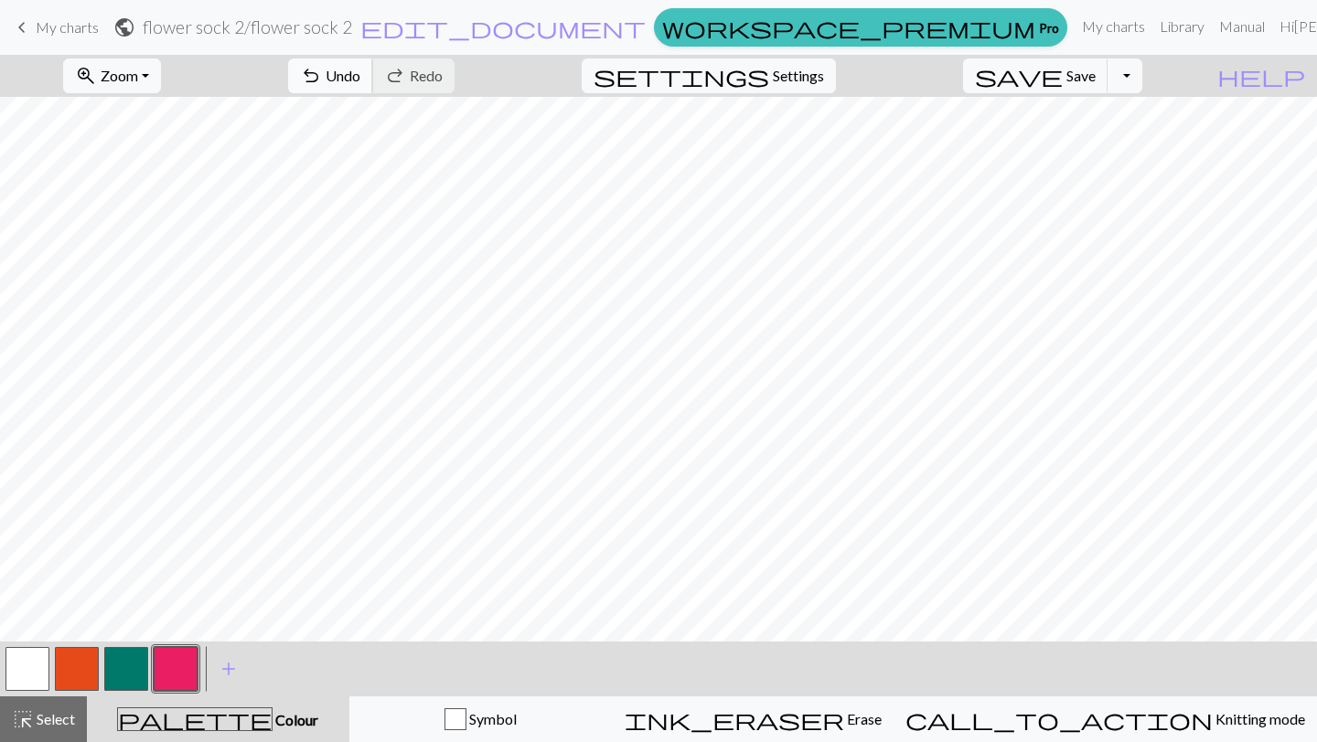
click at [360, 79] on span "Undo" at bounding box center [342, 75] width 35 height 17
click at [19, 733] on button "highlight_alt Select Select" at bounding box center [43, 720] width 87 height 46
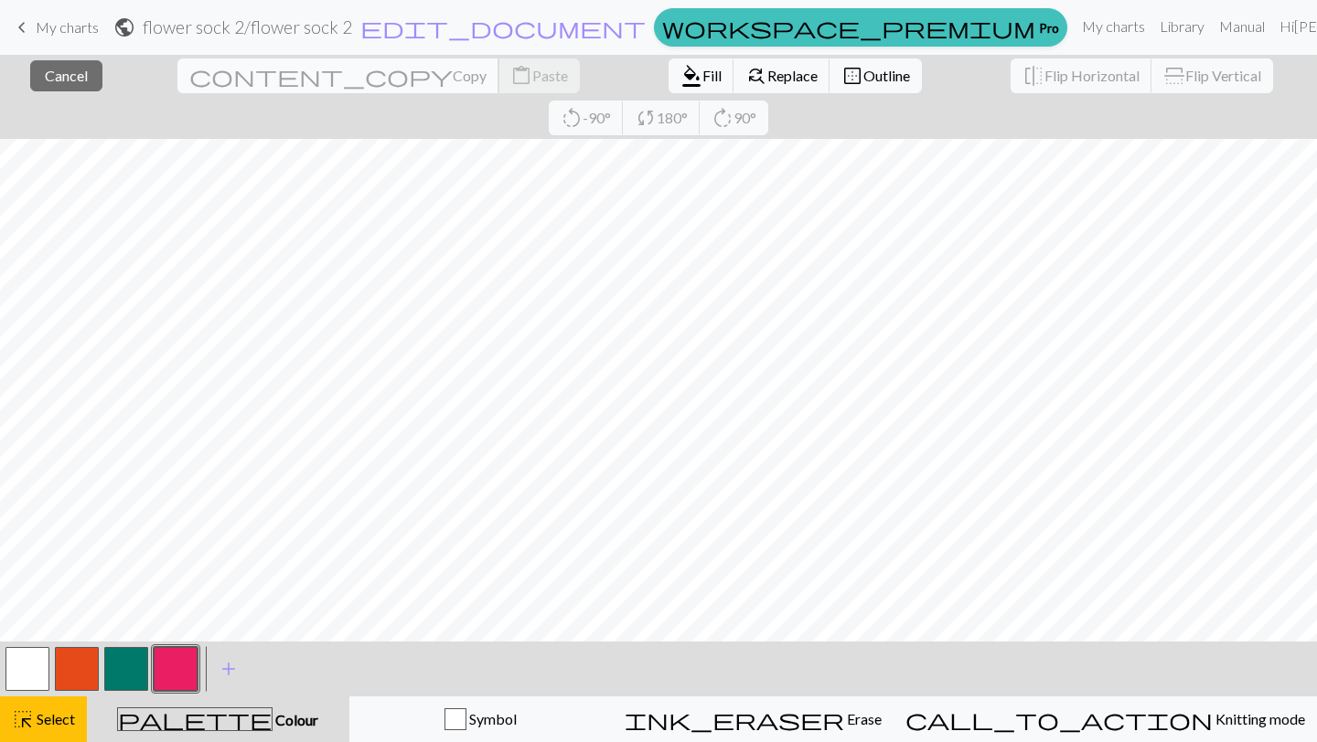
click at [453, 77] on span "Copy" at bounding box center [470, 75] width 34 height 17
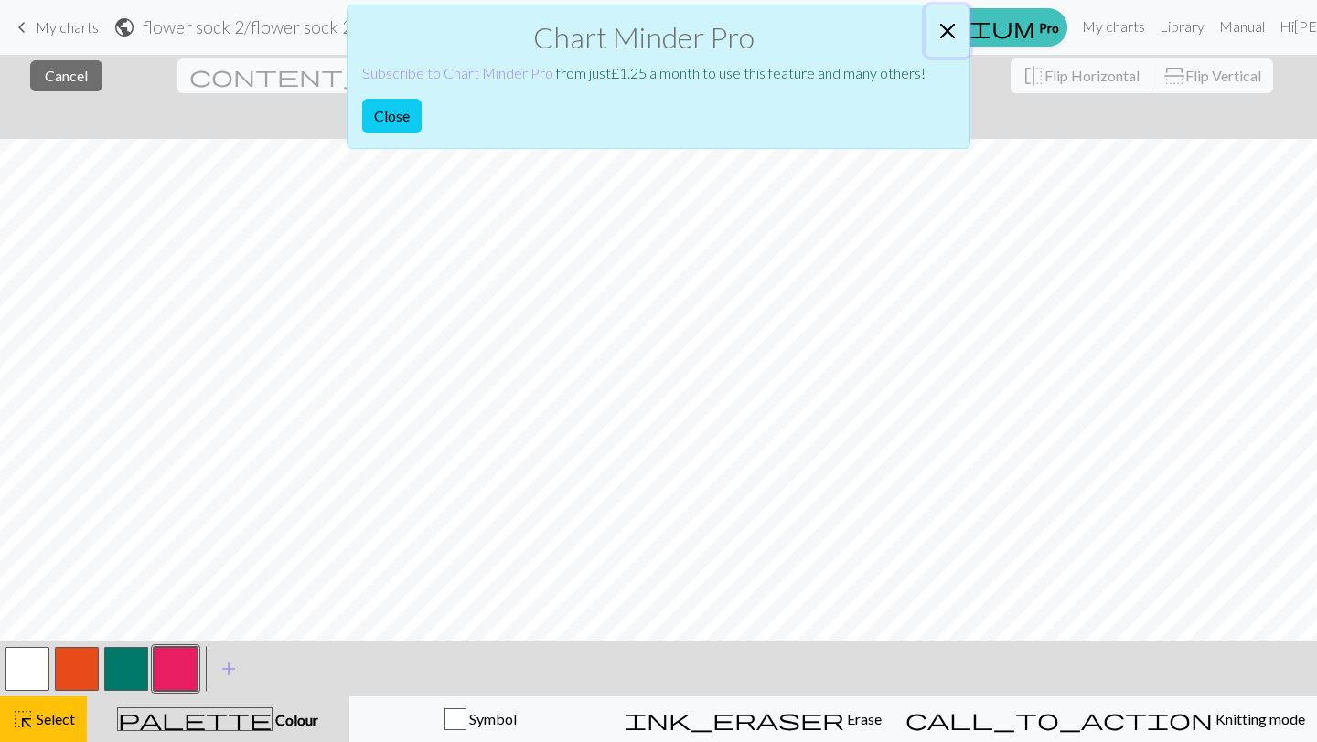
click at [946, 39] on button "Close" at bounding box center [947, 30] width 44 height 51
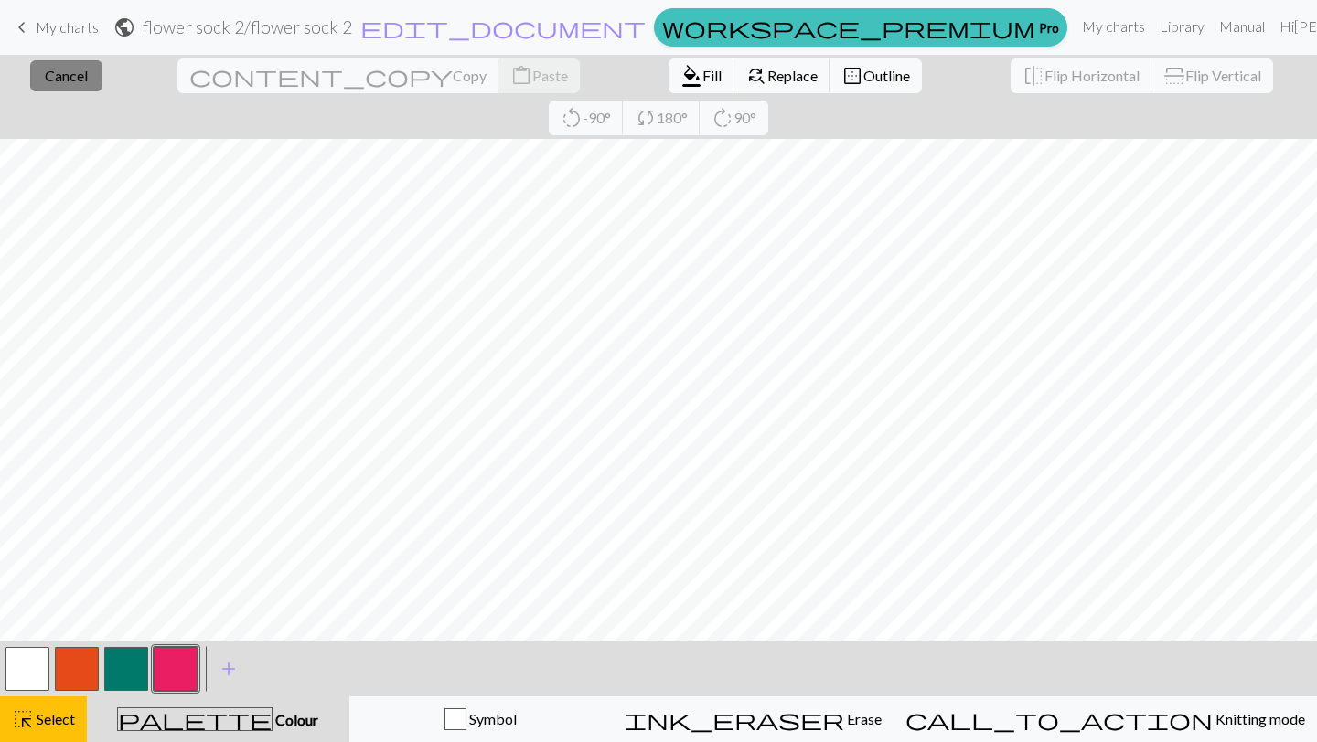
click at [80, 79] on button "close Cancel" at bounding box center [66, 75] width 72 height 31
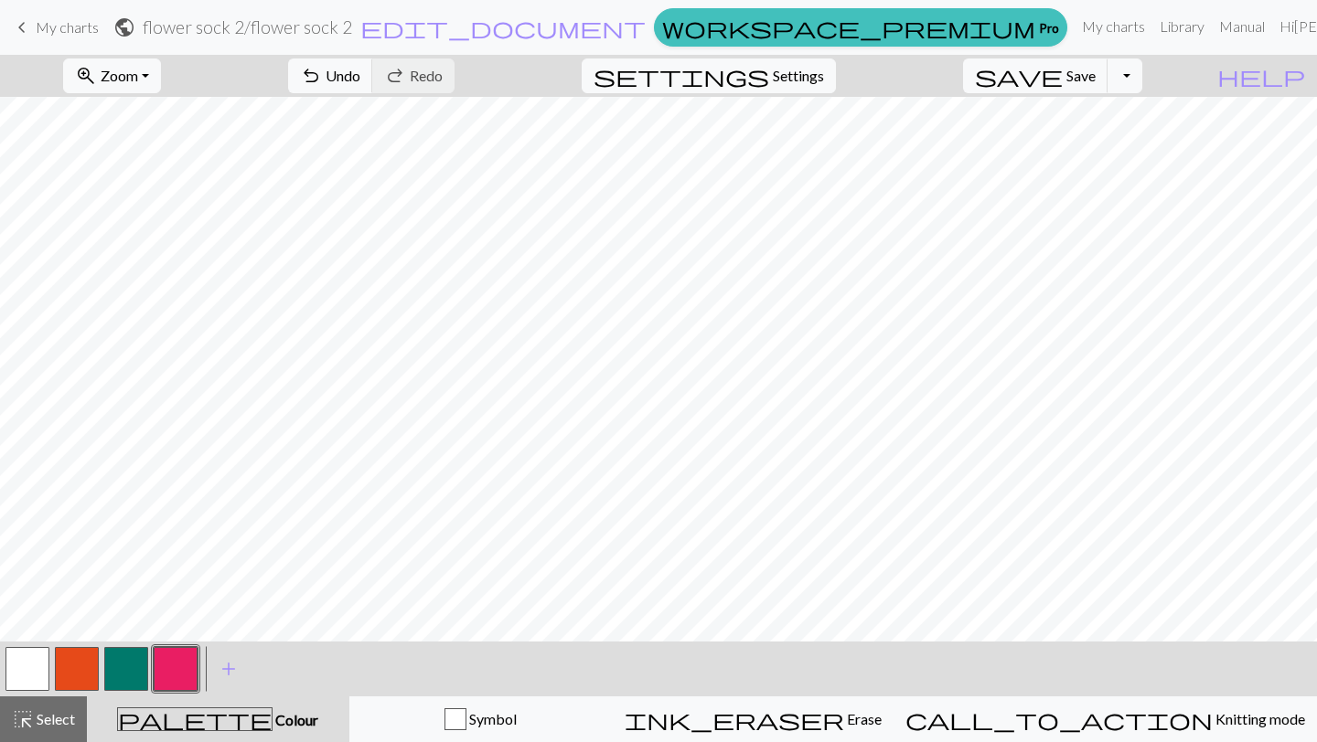
click at [35, 656] on button "button" at bounding box center [27, 669] width 44 height 44
click at [1101, 89] on button "save Save Save" at bounding box center [1035, 76] width 145 height 35
click at [78, 22] on div "Chart saved" at bounding box center [658, 36] width 1317 height 72
click at [1062, 68] on span "save" at bounding box center [1019, 76] width 88 height 26
click at [65, 39] on div "Chart saved" at bounding box center [658, 36] width 1317 height 72
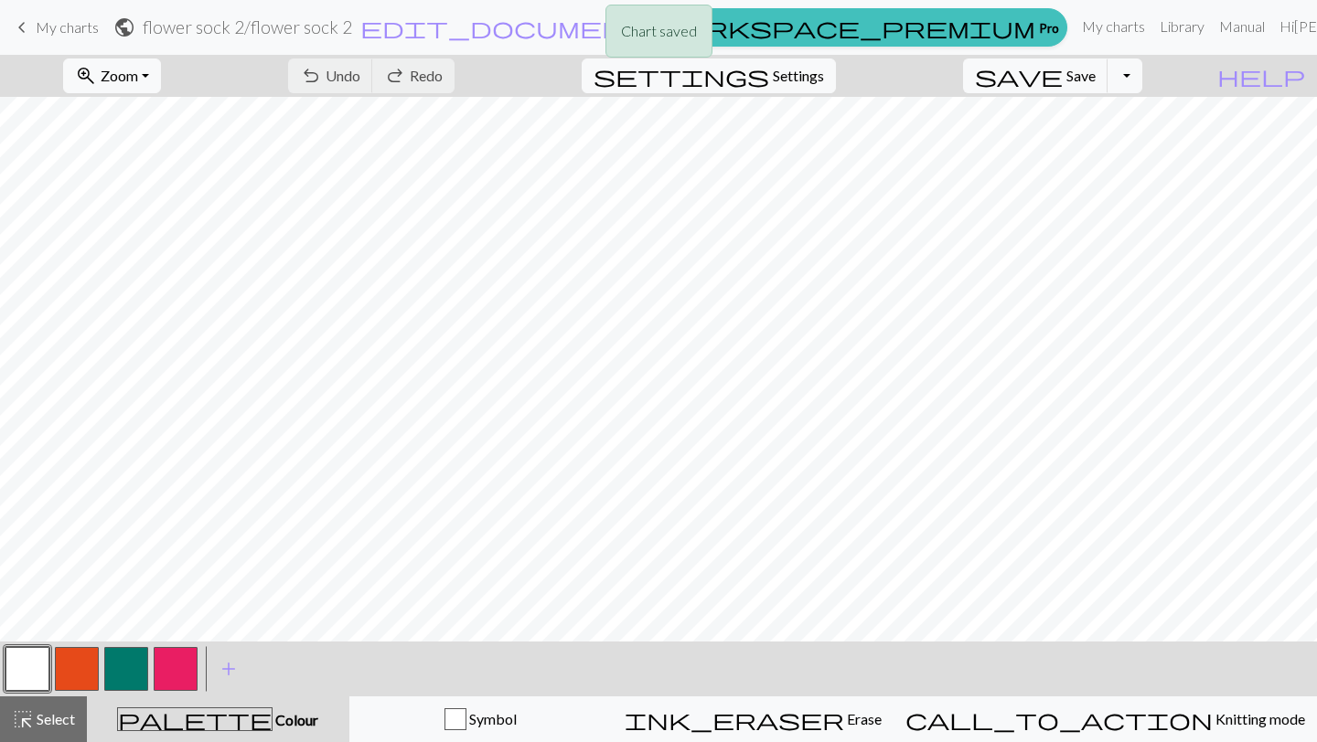
click at [57, 28] on div "Chart saved" at bounding box center [658, 36] width 1317 height 72
click at [27, 25] on span "keyboard_arrow_left" at bounding box center [22, 28] width 22 height 26
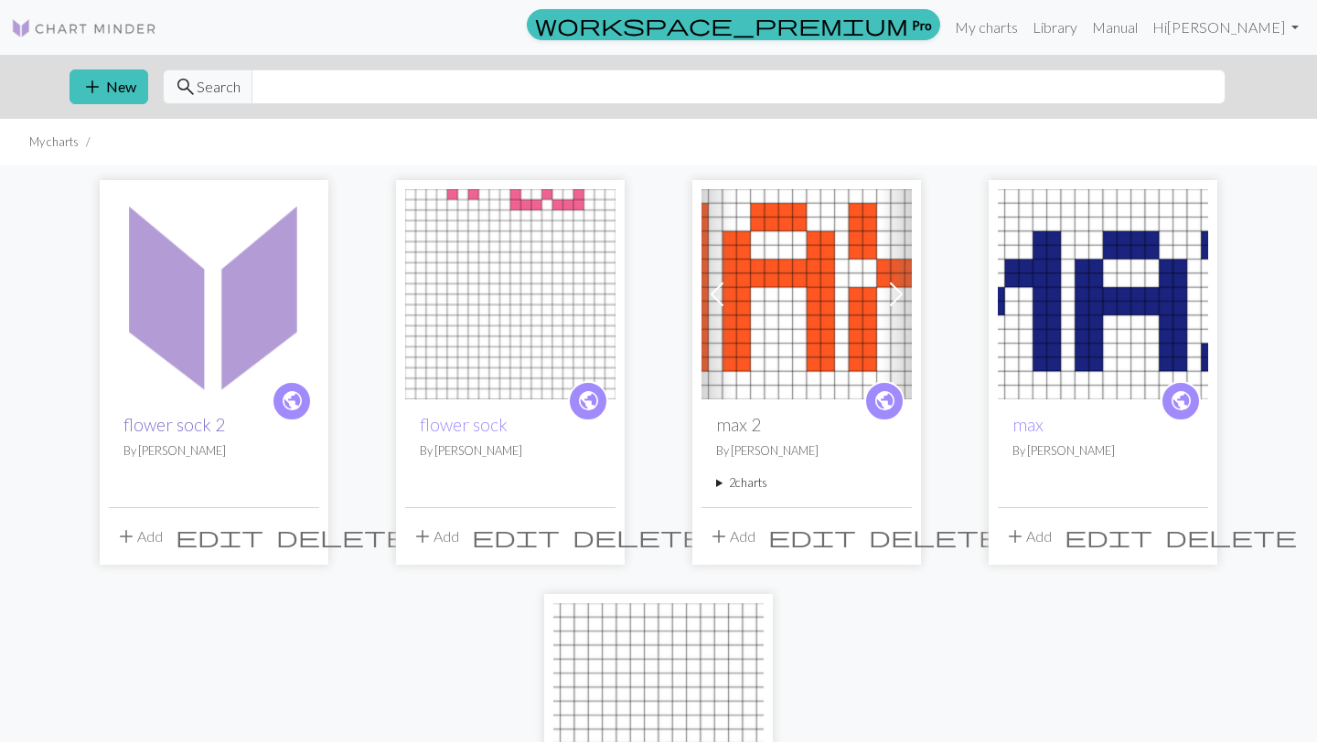
click at [219, 430] on link "flower sock 2" at bounding box center [173, 424] width 101 height 21
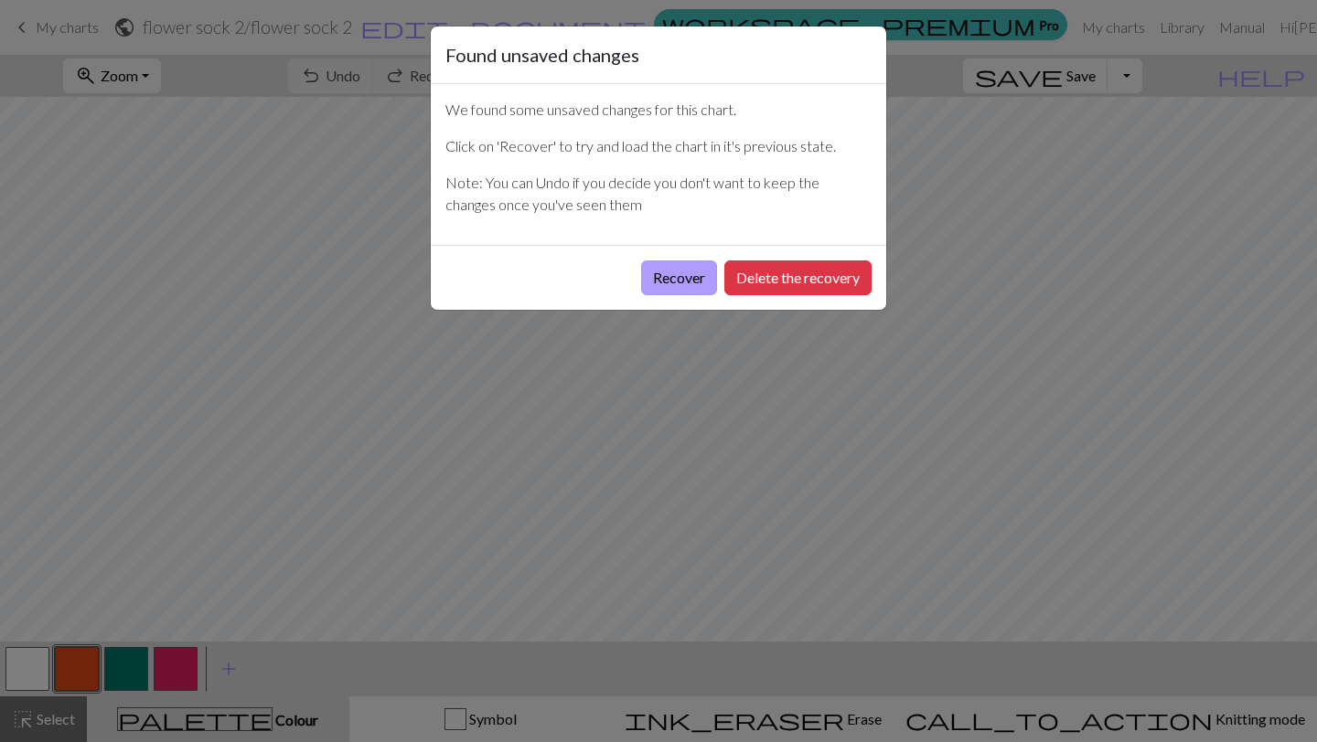
click at [705, 282] on button "Recover" at bounding box center [679, 278] width 76 height 35
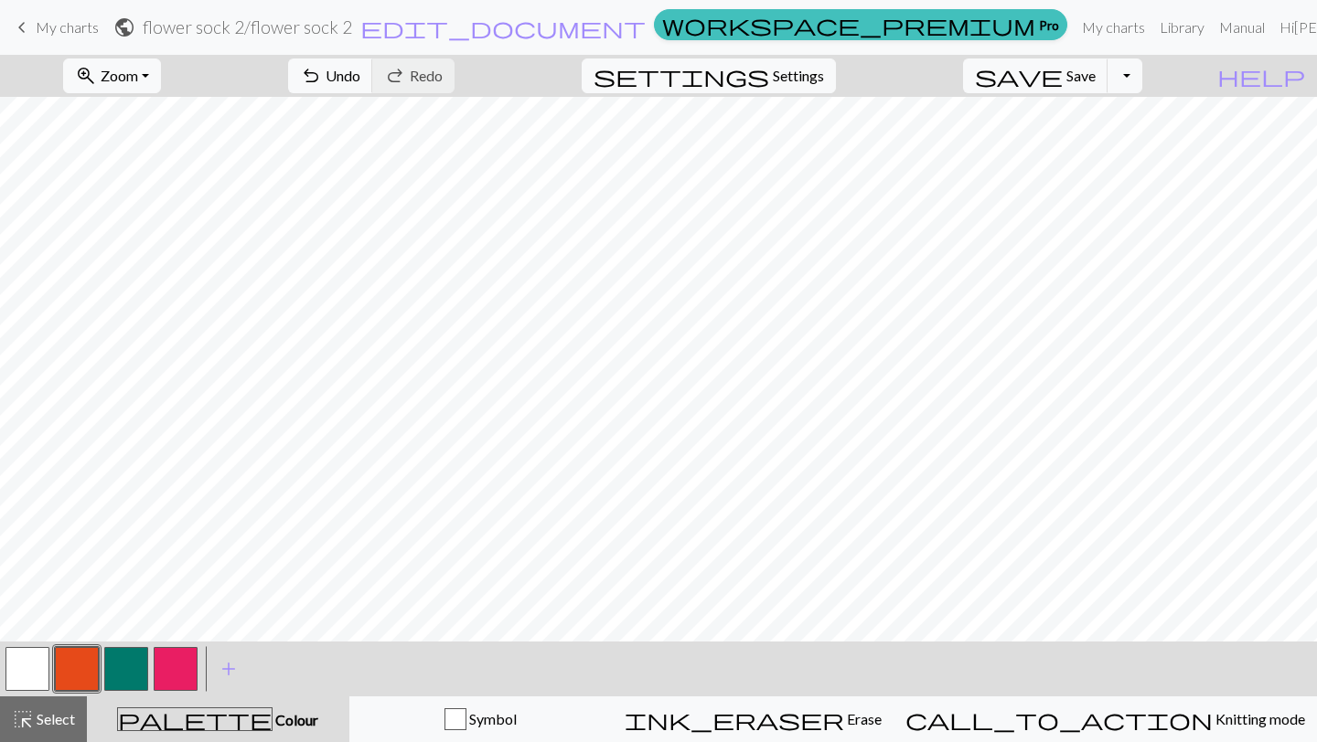
click at [33, 26] on link "keyboard_arrow_left My charts" at bounding box center [55, 27] width 88 height 31
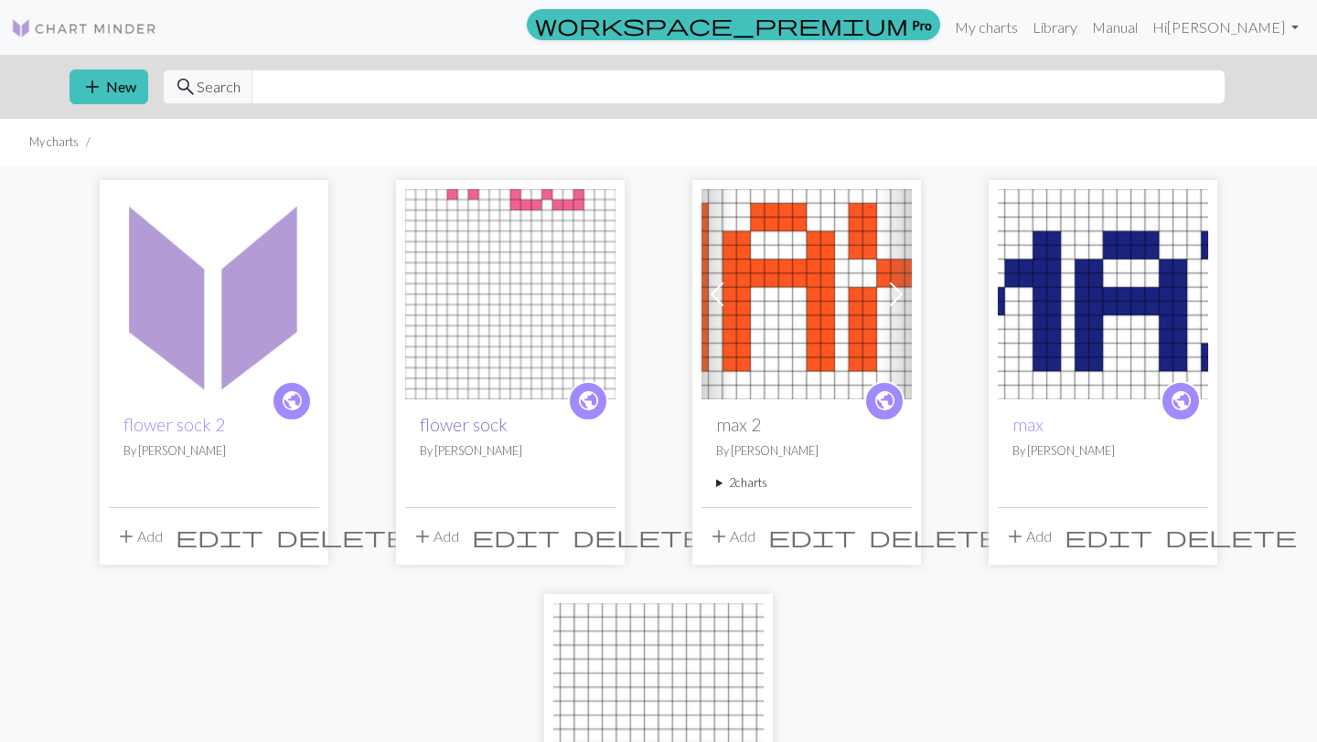
click at [482, 434] on link "flower sock" at bounding box center [464, 424] width 88 height 21
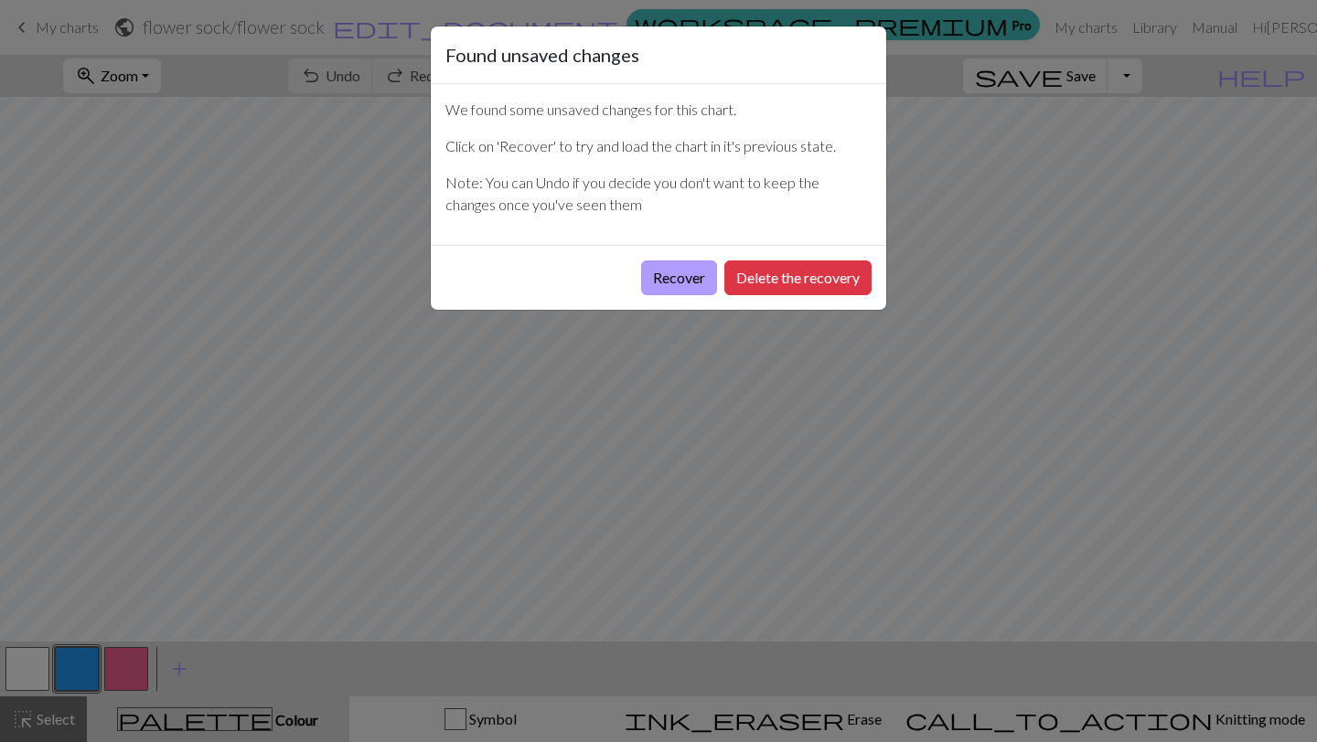
click at [671, 287] on button "Recover" at bounding box center [679, 278] width 76 height 35
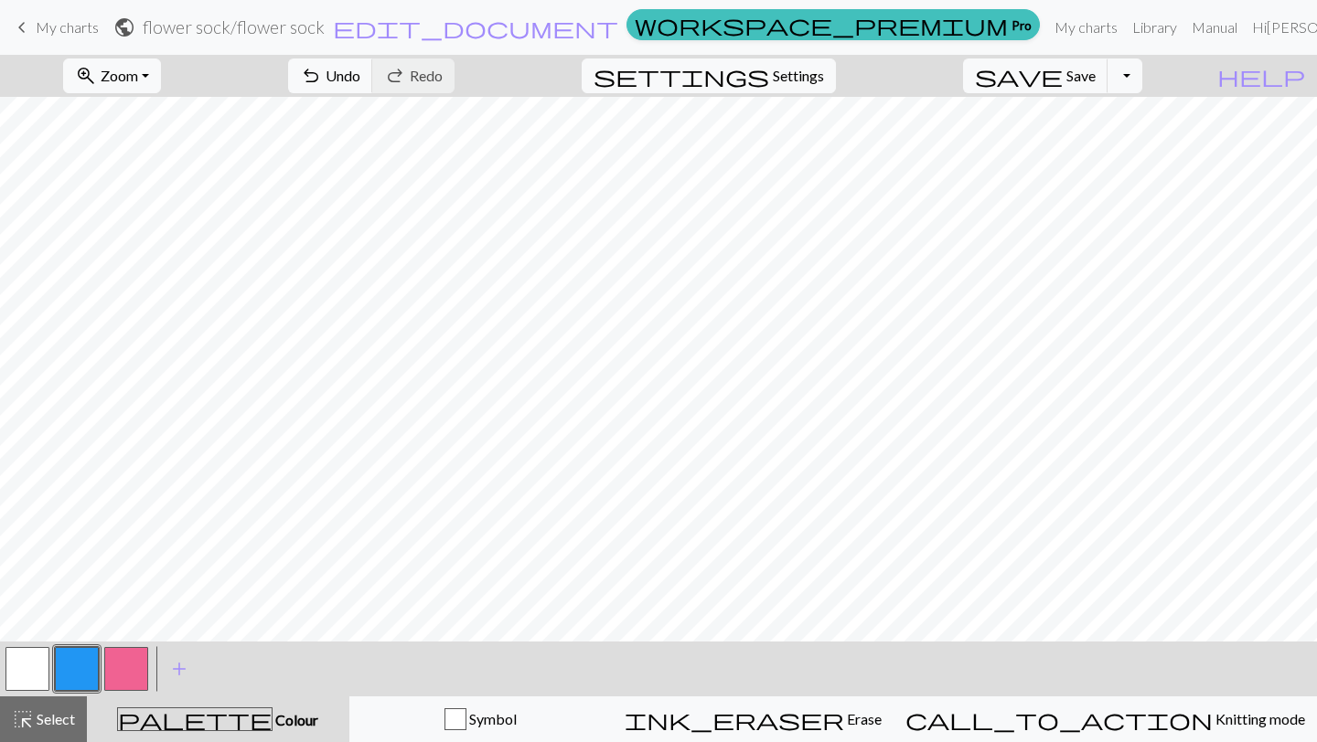
click at [46, 665] on button "button" at bounding box center [27, 669] width 44 height 44
click at [142, 664] on button "button" at bounding box center [126, 669] width 44 height 44
click at [1062, 82] on span "save" at bounding box center [1019, 76] width 88 height 26
click at [70, 669] on button "button" at bounding box center [77, 669] width 44 height 44
click at [183, 667] on span "add" at bounding box center [179, 669] width 22 height 26
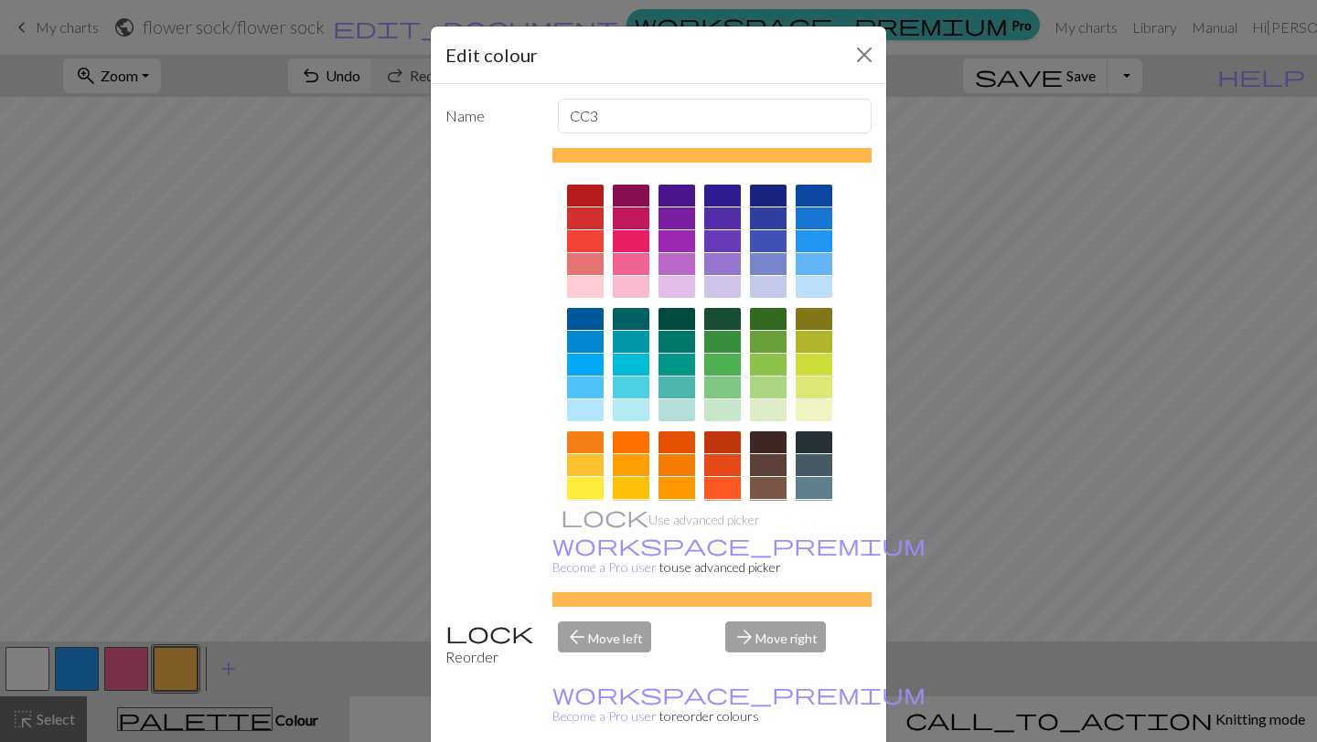
click at [628, 284] on div at bounding box center [631, 287] width 37 height 22
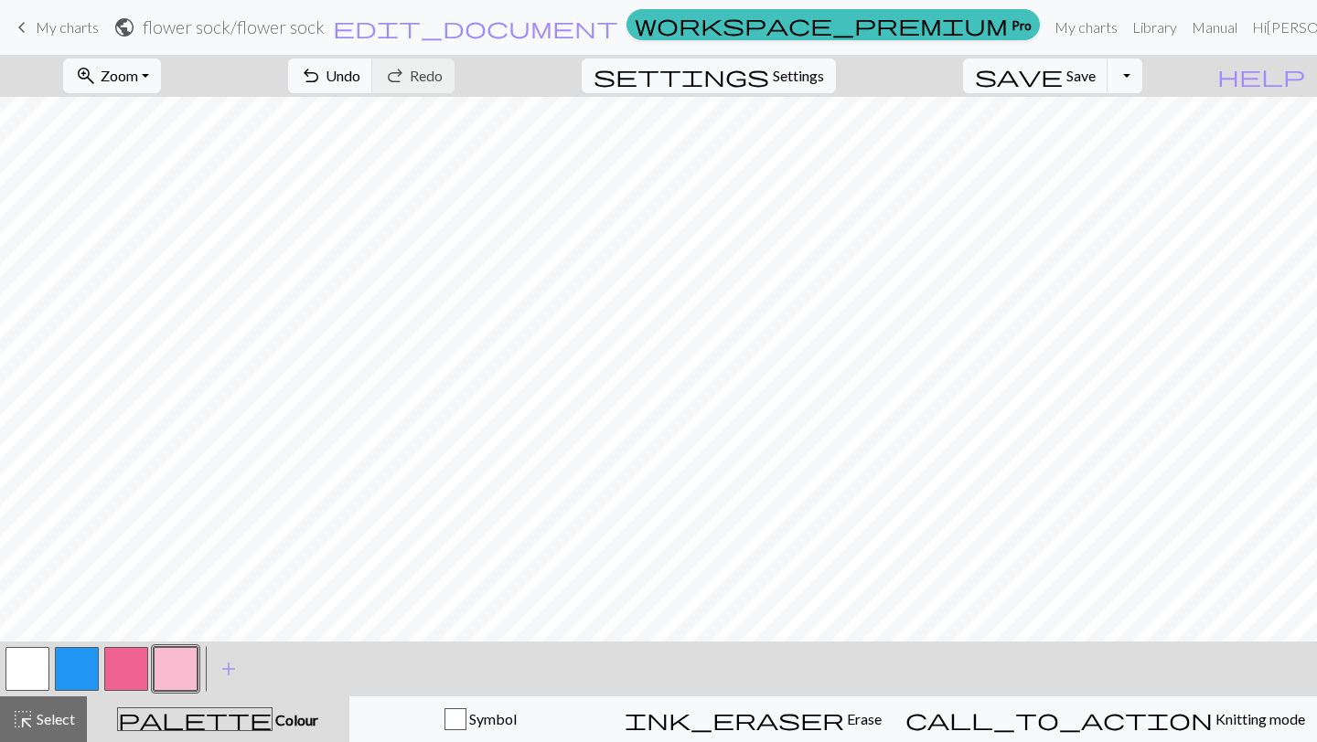
click at [137, 677] on button "button" at bounding box center [126, 669] width 44 height 44
click at [173, 669] on button "button" at bounding box center [176, 669] width 44 height 44
click at [11, 672] on button "button" at bounding box center [27, 669] width 44 height 44
click at [160, 665] on button "button" at bounding box center [176, 669] width 44 height 44
click at [21, 677] on button "button" at bounding box center [27, 669] width 44 height 44
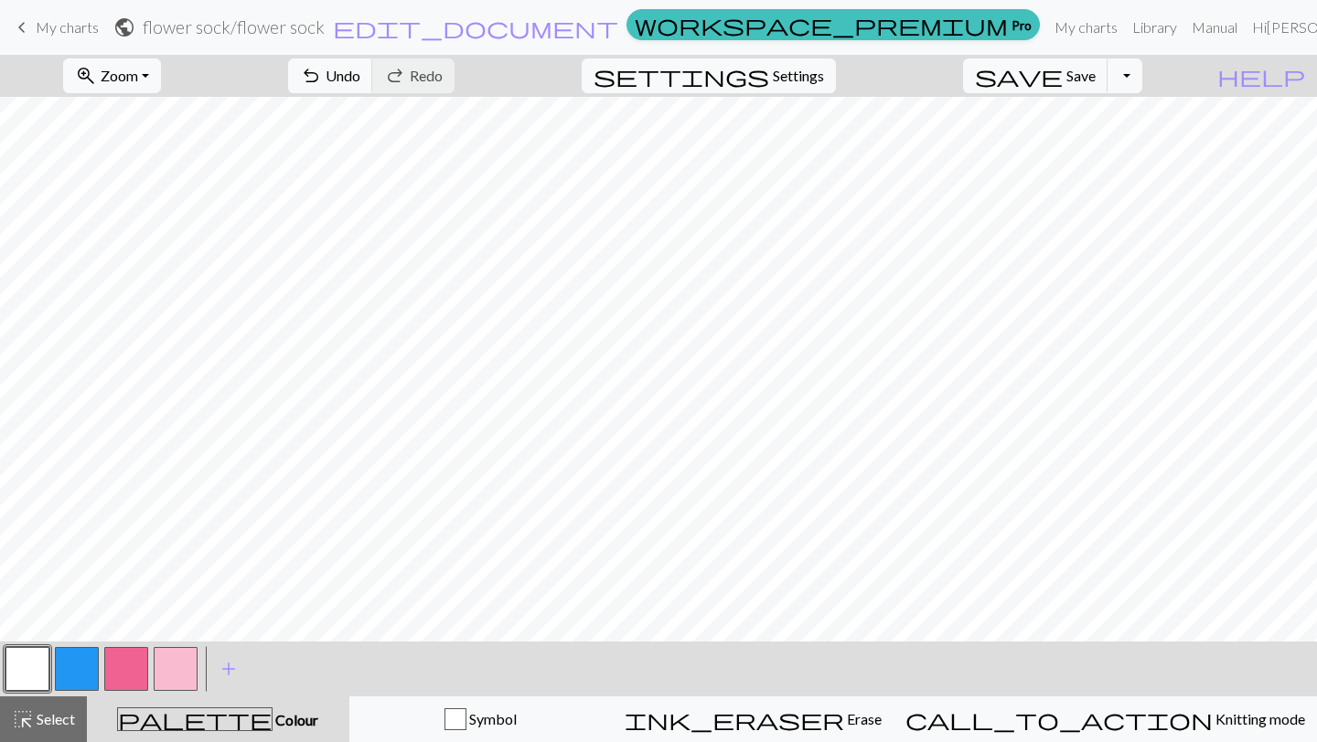
click at [169, 667] on button "button" at bounding box center [176, 669] width 44 height 44
click at [29, 677] on button "button" at bounding box center [27, 669] width 44 height 44
click at [133, 658] on button "button" at bounding box center [126, 669] width 44 height 44
click at [38, 669] on button "button" at bounding box center [27, 669] width 44 height 44
click at [123, 685] on button "button" at bounding box center [126, 669] width 44 height 44
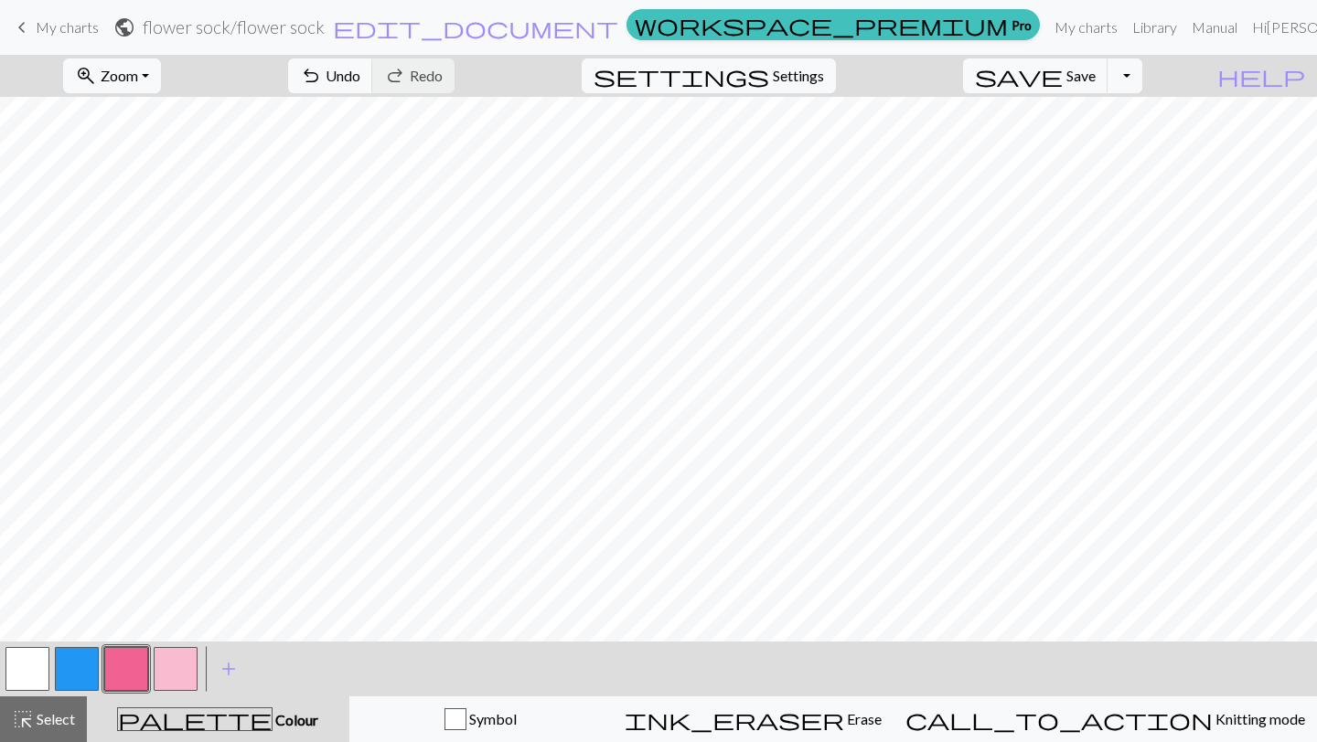
click at [35, 686] on button "button" at bounding box center [27, 669] width 44 height 44
click at [123, 673] on button "button" at bounding box center [126, 669] width 44 height 44
click at [180, 669] on button "button" at bounding box center [176, 669] width 44 height 44
click at [119, 676] on button "button" at bounding box center [126, 669] width 44 height 44
click at [182, 677] on button "button" at bounding box center [176, 669] width 44 height 44
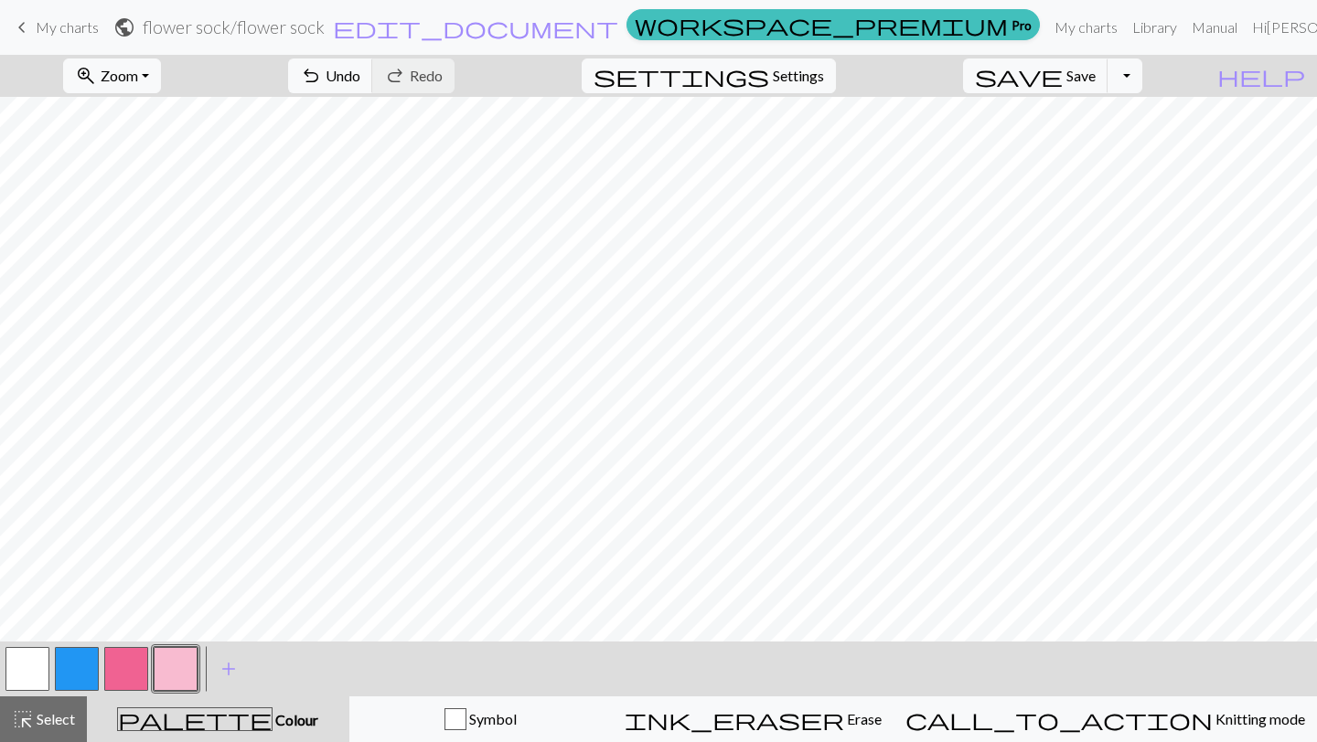
click at [115, 676] on button "button" at bounding box center [126, 669] width 44 height 44
click at [175, 666] on button "button" at bounding box center [176, 669] width 44 height 44
click at [1062, 78] on span "save" at bounding box center [1019, 76] width 88 height 26
click at [139, 69] on div "Chart saved" at bounding box center [658, 36] width 1317 height 72
click at [159, 88] on button "zoom_in Zoom Zoom" at bounding box center [112, 76] width 98 height 35
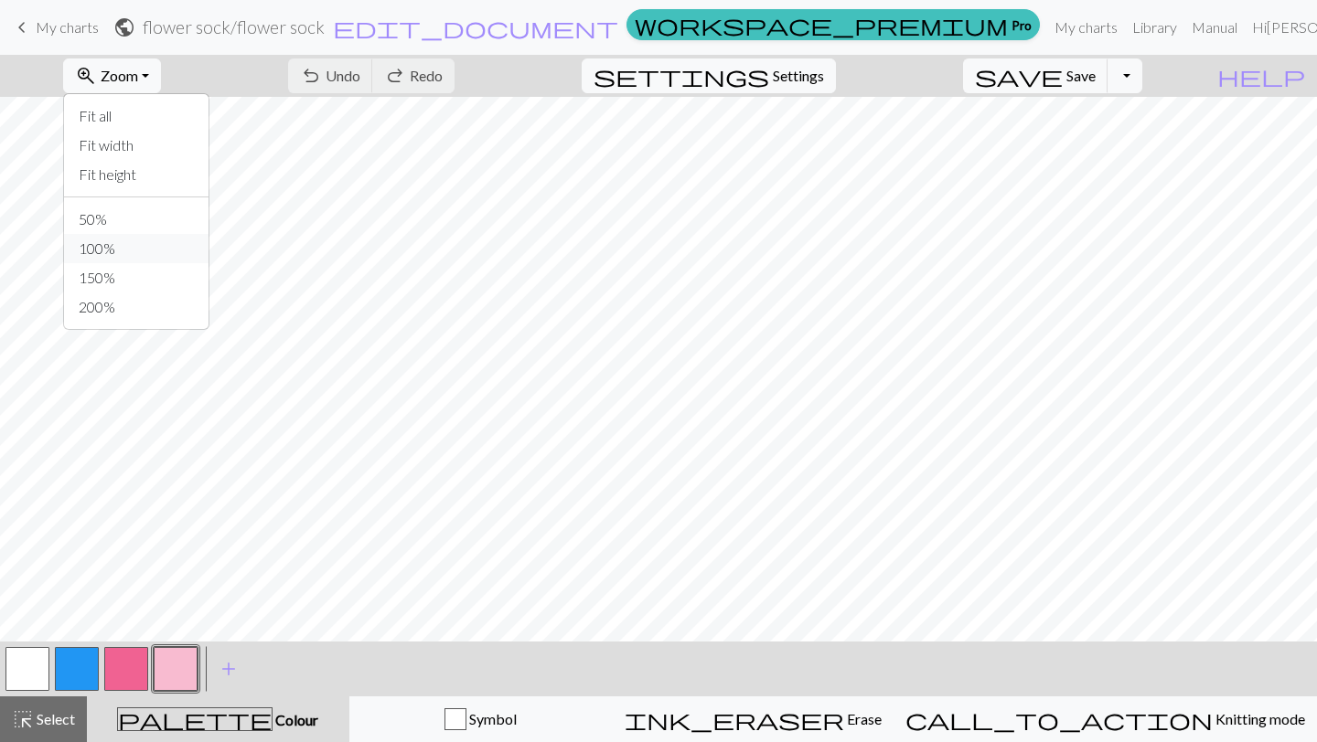
click at [137, 254] on button "100%" at bounding box center [136, 248] width 144 height 29
click at [161, 72] on button "zoom_in Zoom Zoom" at bounding box center [112, 76] width 98 height 35
click at [179, 280] on button "150%" at bounding box center [136, 277] width 144 height 29
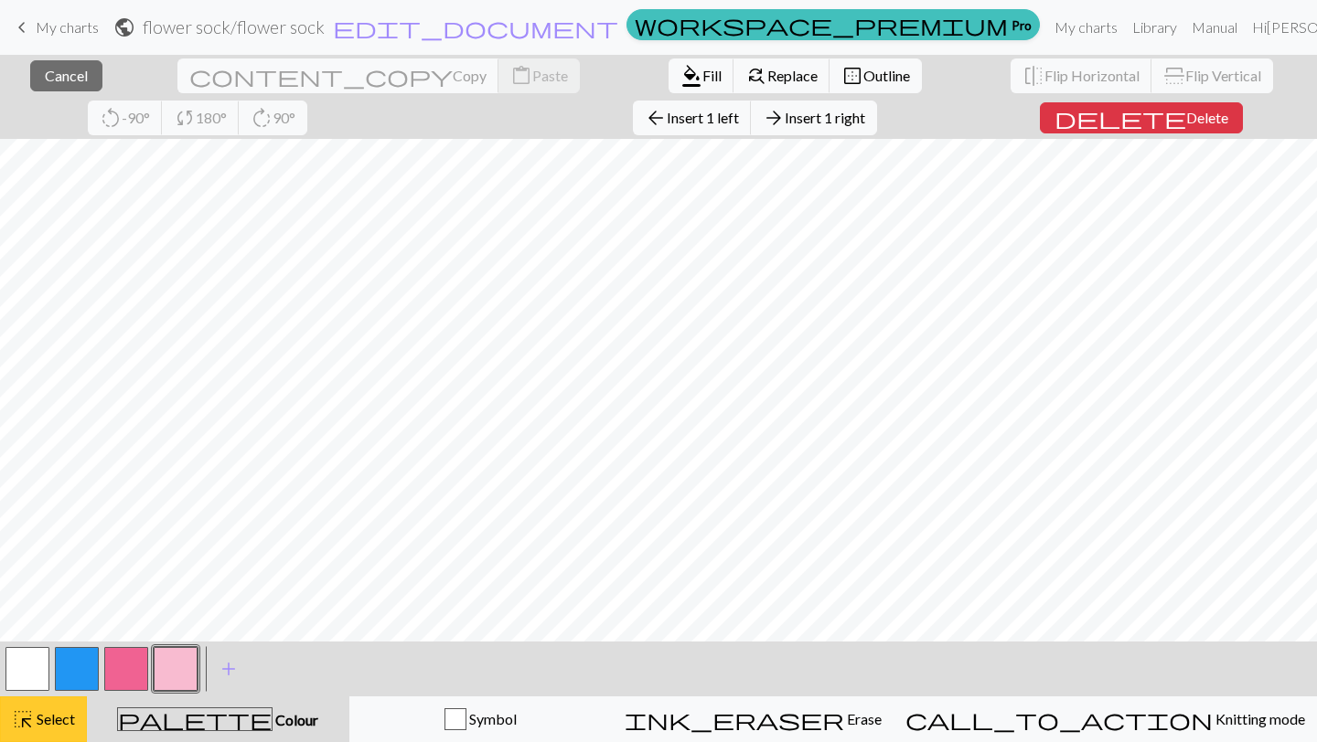
click at [17, 729] on span "highlight_alt" at bounding box center [23, 720] width 22 height 26
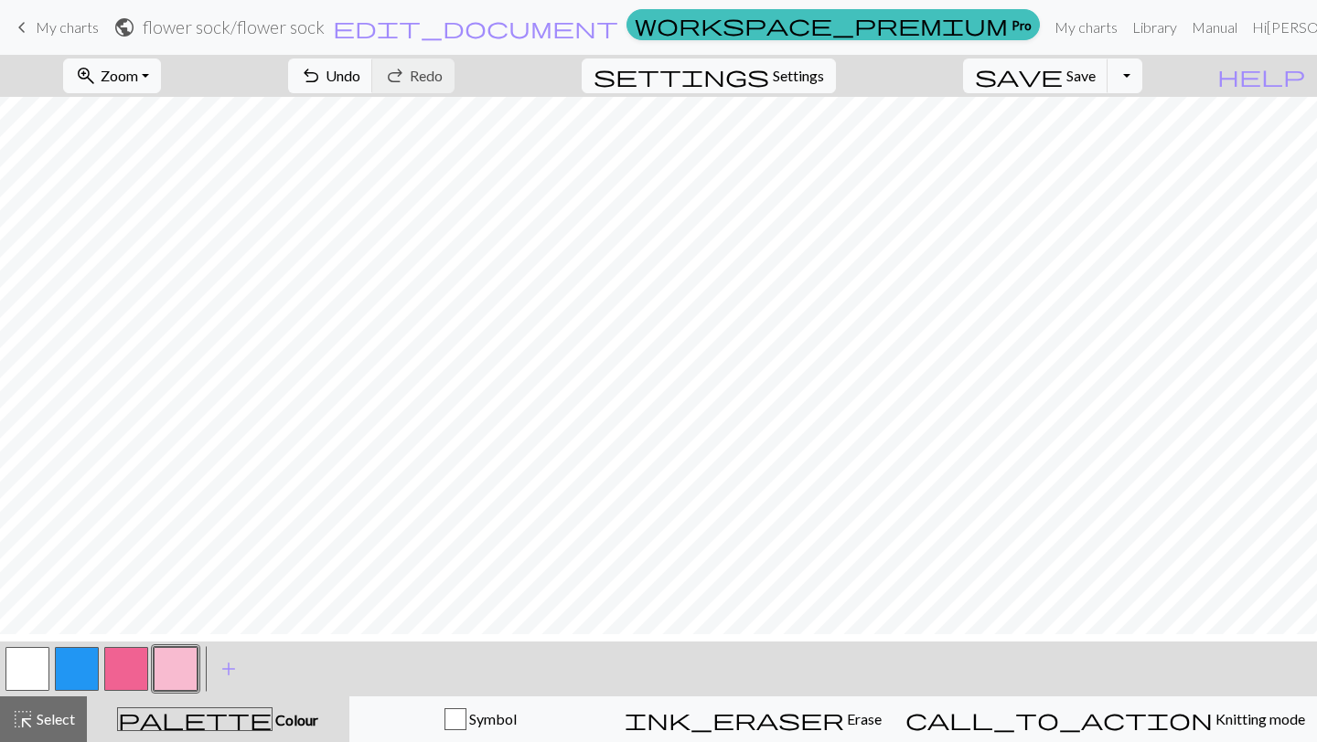
scroll to position [0, 0]
click at [45, 725] on span "Select" at bounding box center [54, 718] width 41 height 17
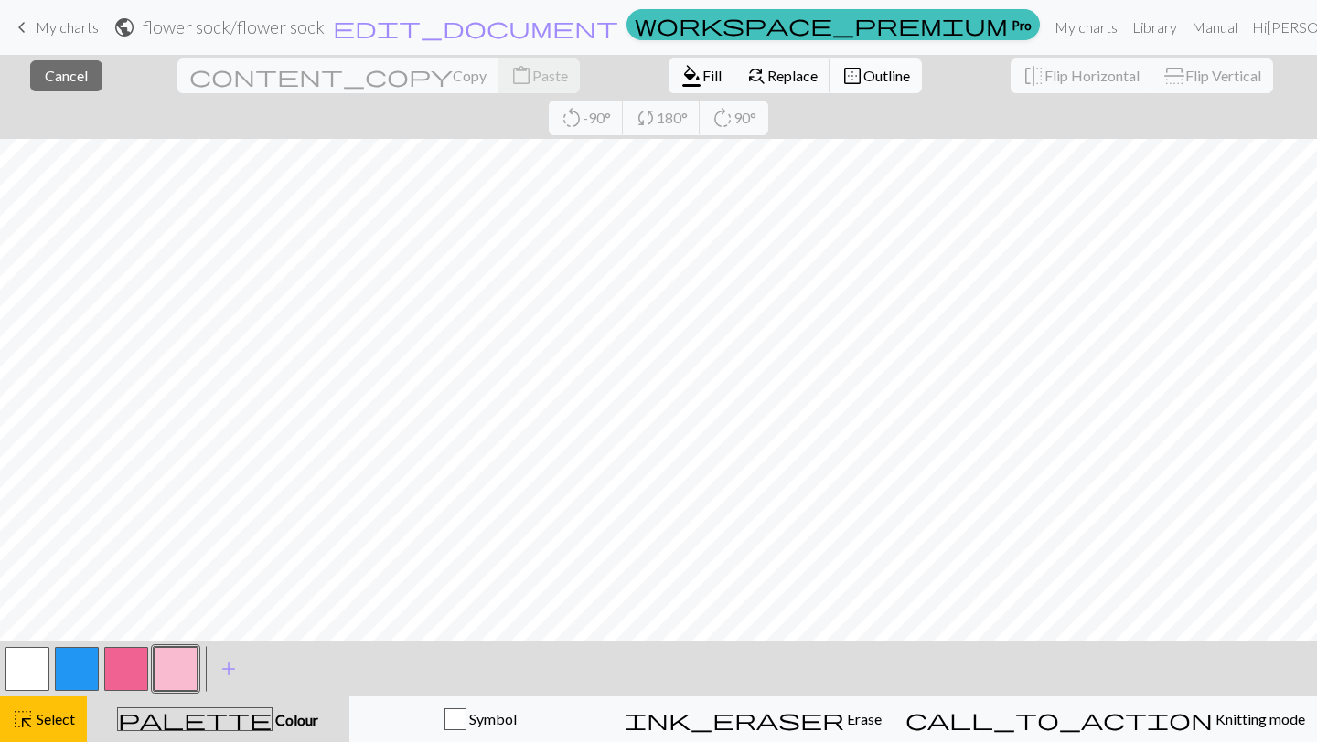
click at [863, 73] on span "Outline" at bounding box center [886, 75] width 47 height 17
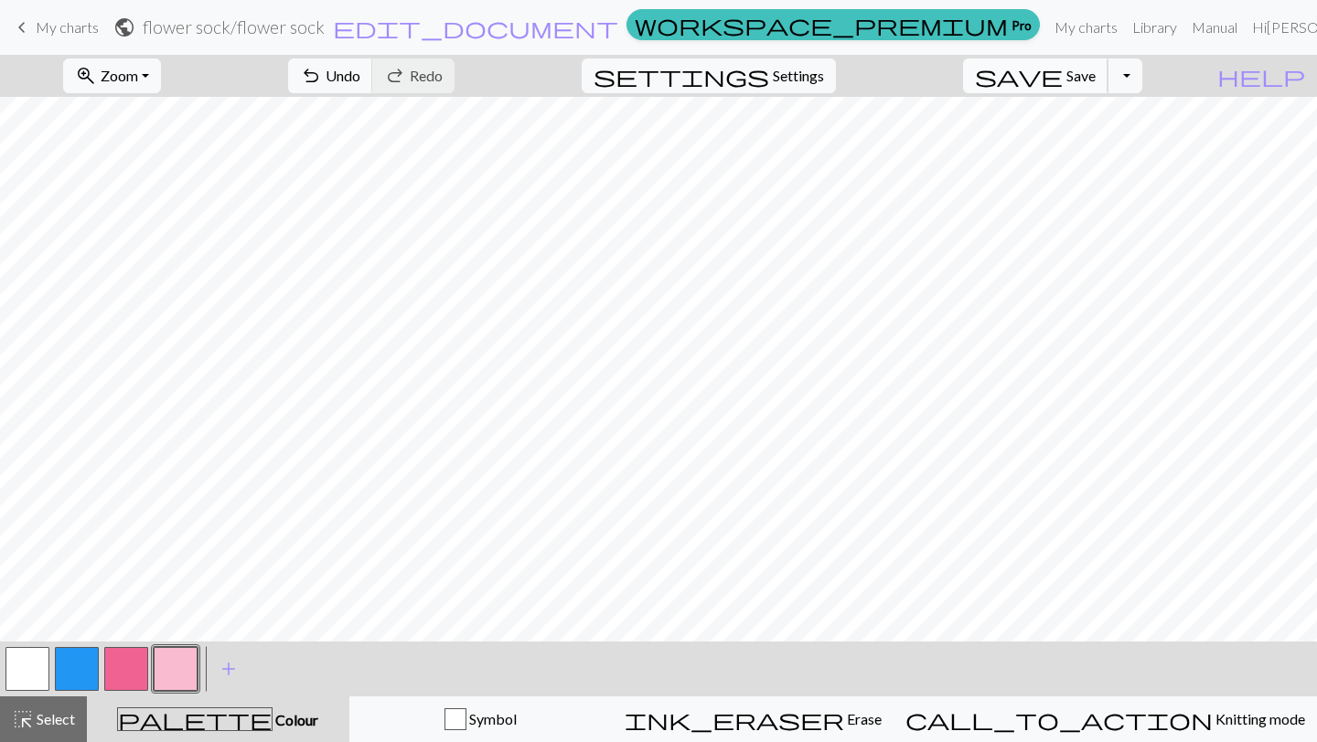
click at [1095, 80] on span "Save" at bounding box center [1080, 75] width 29 height 17
click at [796, 76] on span "Settings" at bounding box center [798, 76] width 51 height 22
select select "aran"
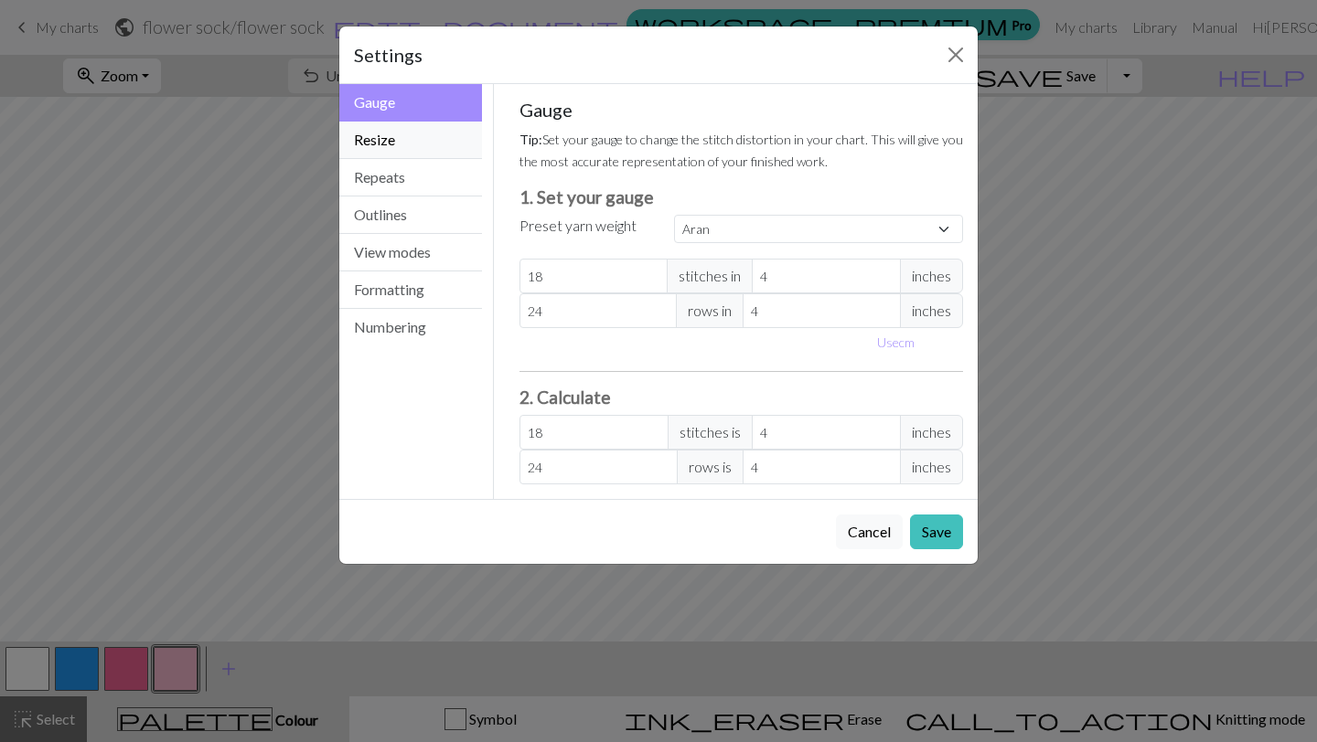
click at [449, 131] on button "Resize" at bounding box center [410, 140] width 143 height 37
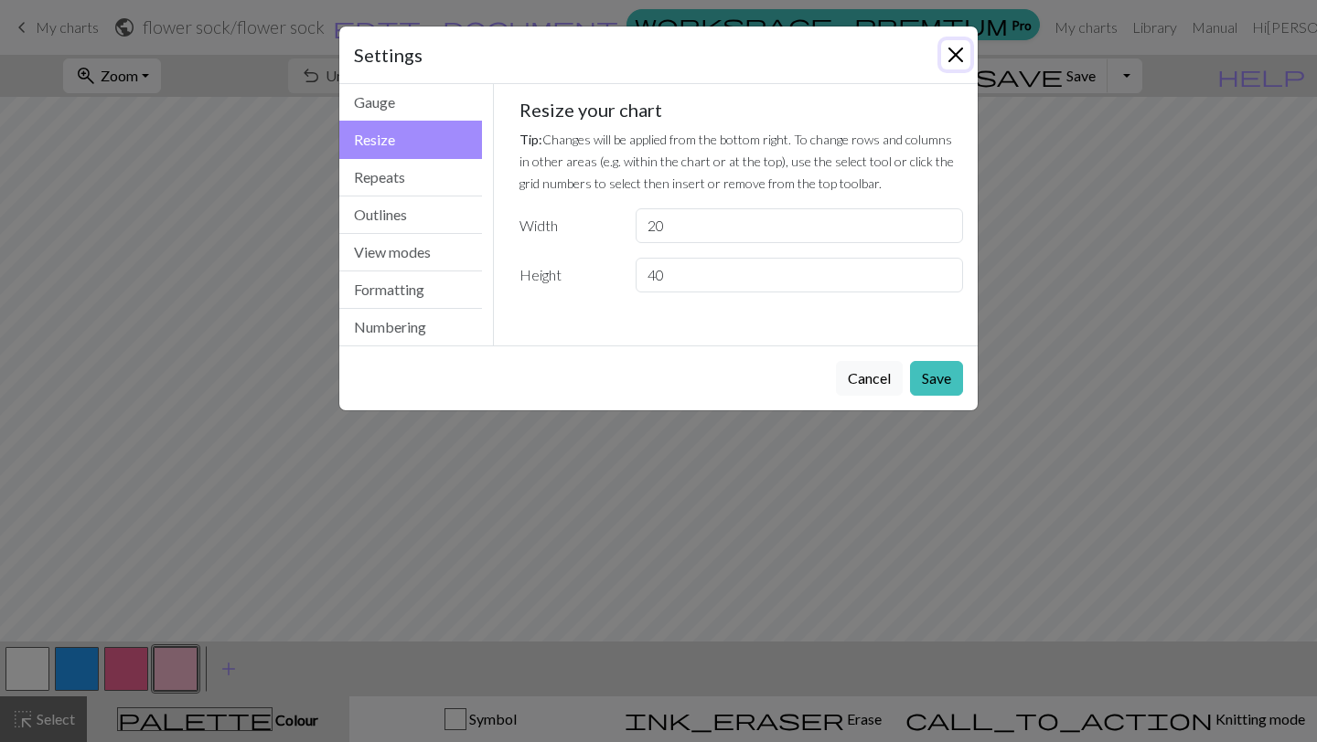
click at [952, 55] on button "Close" at bounding box center [955, 54] width 29 height 29
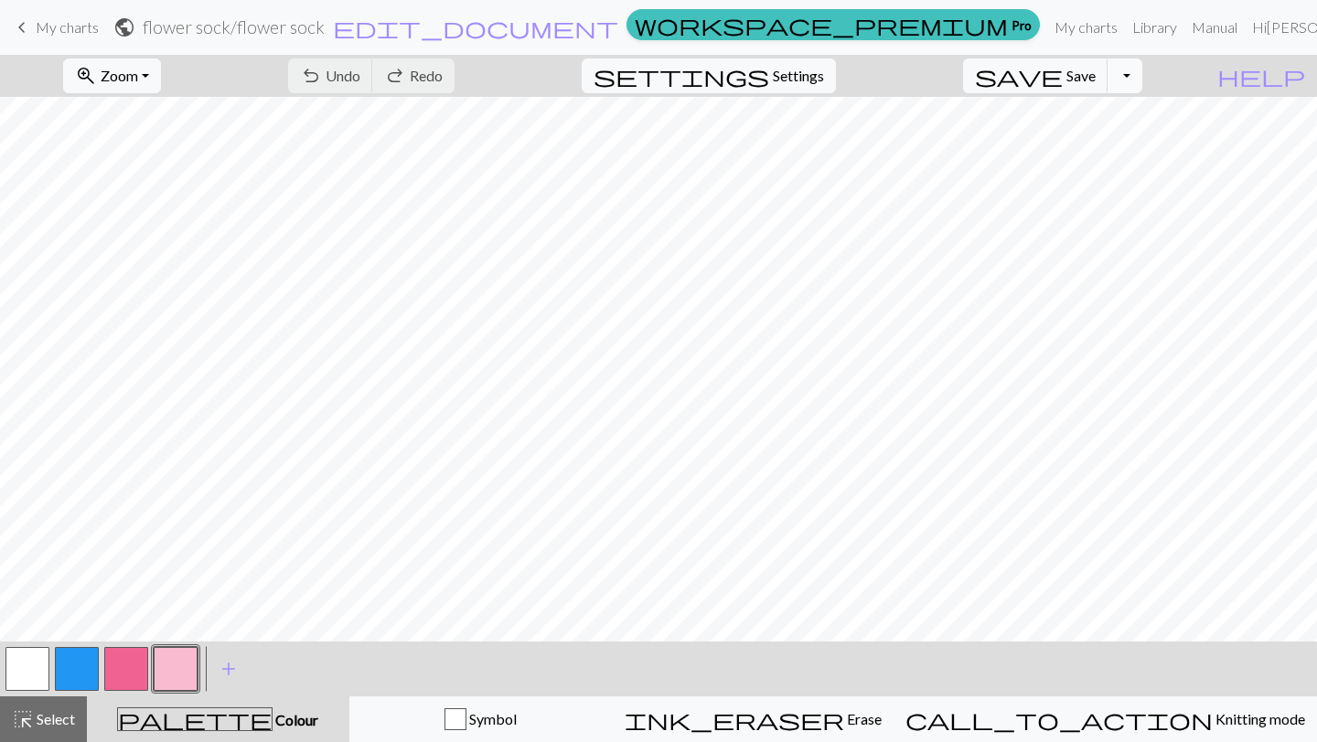
click at [1142, 86] on button "Toggle Dropdown" at bounding box center [1124, 76] width 35 height 35
click at [1128, 153] on button "save_alt Download" at bounding box center [990, 145] width 302 height 29
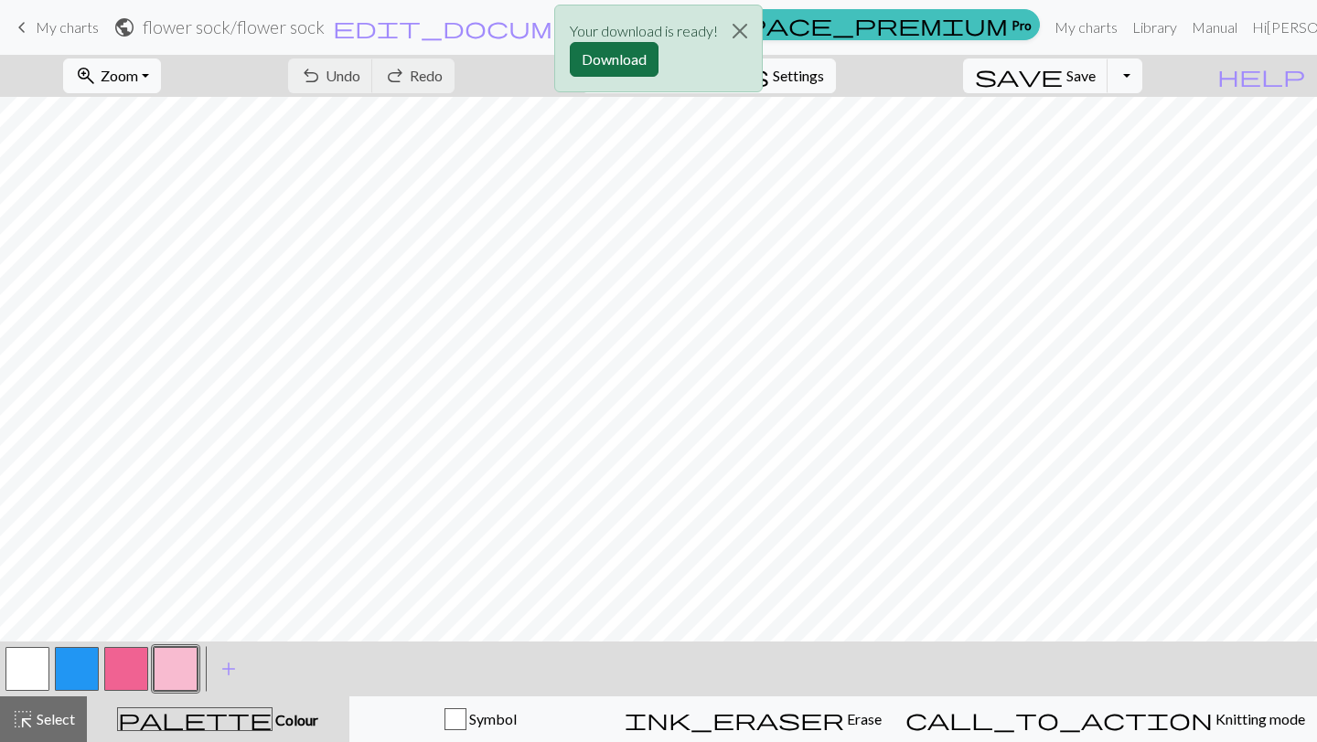
click at [635, 58] on button "Download" at bounding box center [614, 59] width 89 height 35
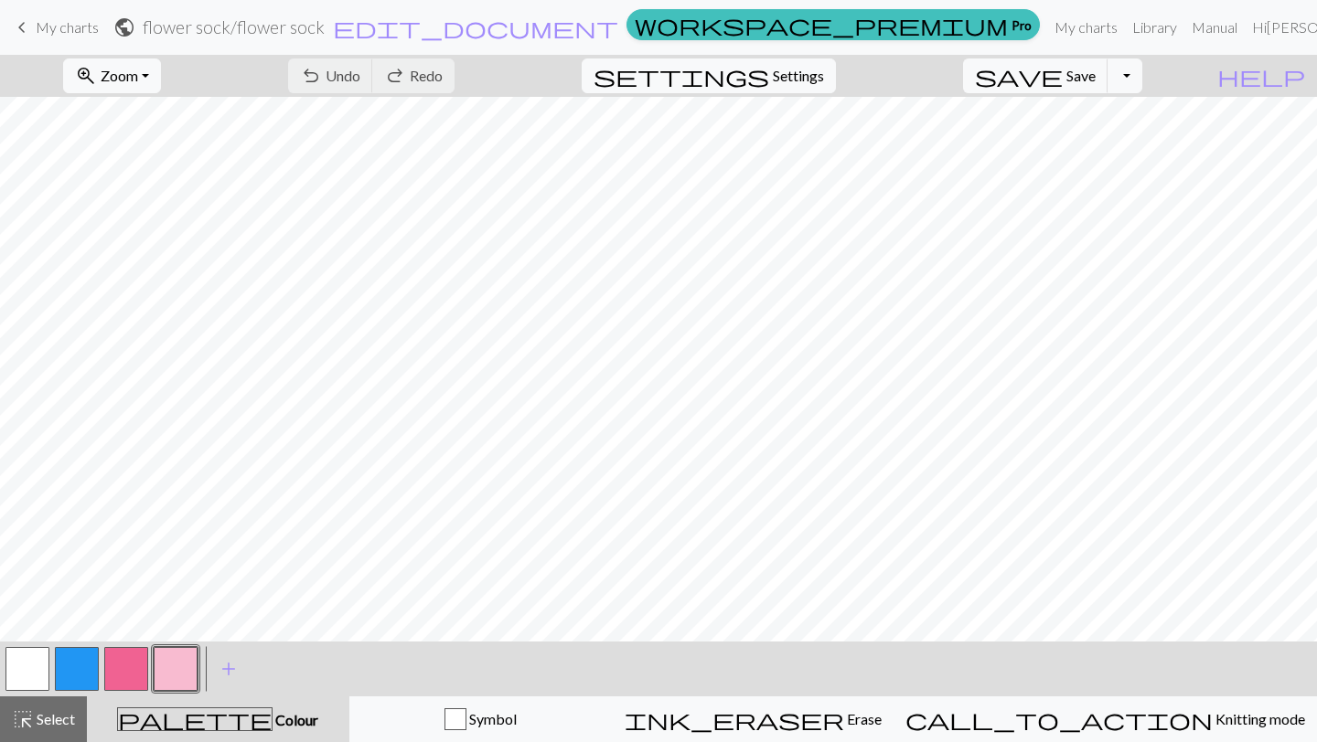
scroll to position [2, 0]
click at [33, 664] on button "button" at bounding box center [27, 669] width 44 height 44
click at [161, 680] on button "button" at bounding box center [176, 669] width 44 height 44
